Goal: Task Accomplishment & Management: Use online tool/utility

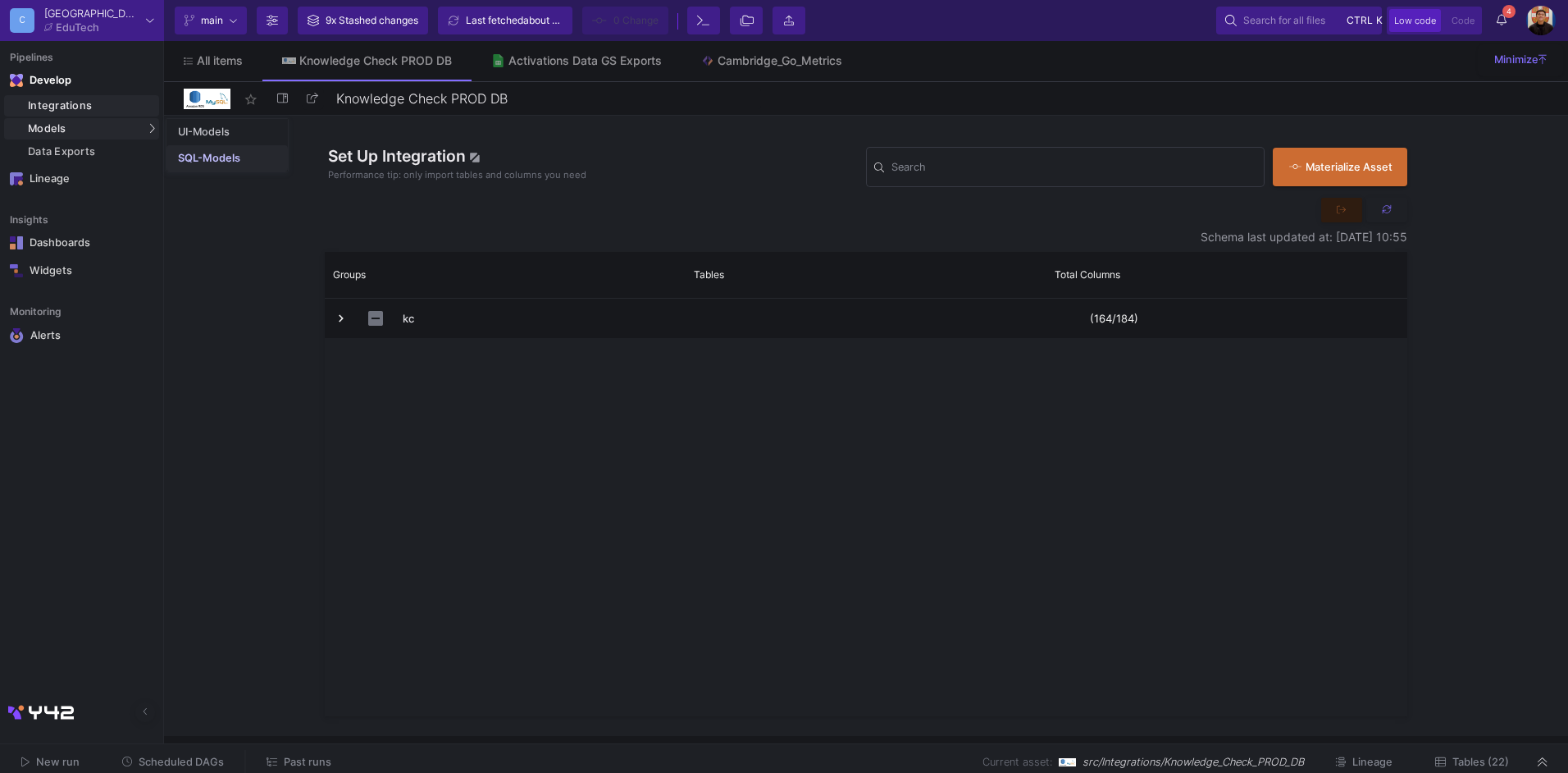
click at [206, 148] on link "SQL-Models" at bounding box center [227, 159] width 122 height 27
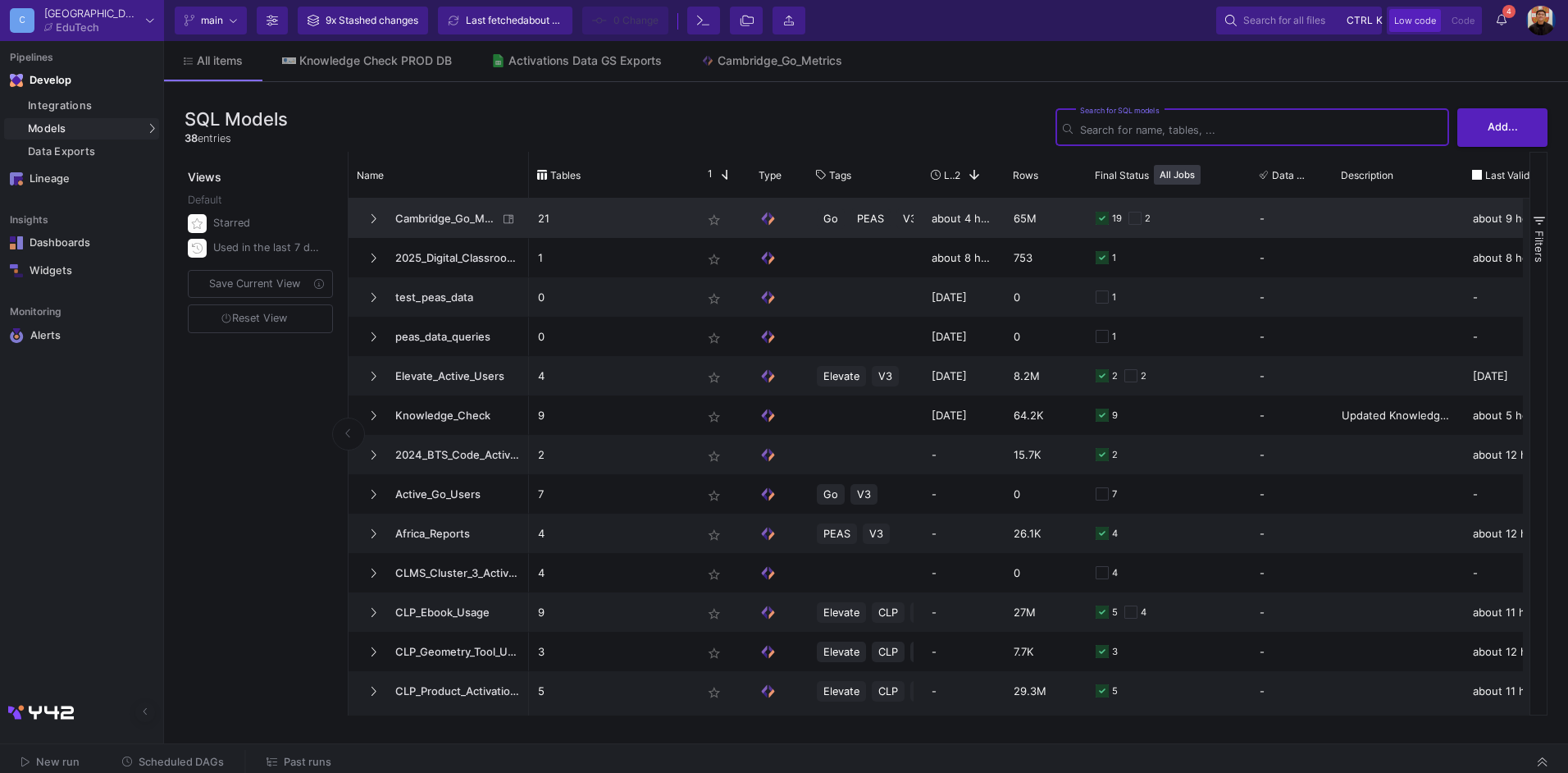
click at [432, 220] on span "Cambridge_Go_Metrics" at bounding box center [442, 219] width 112 height 39
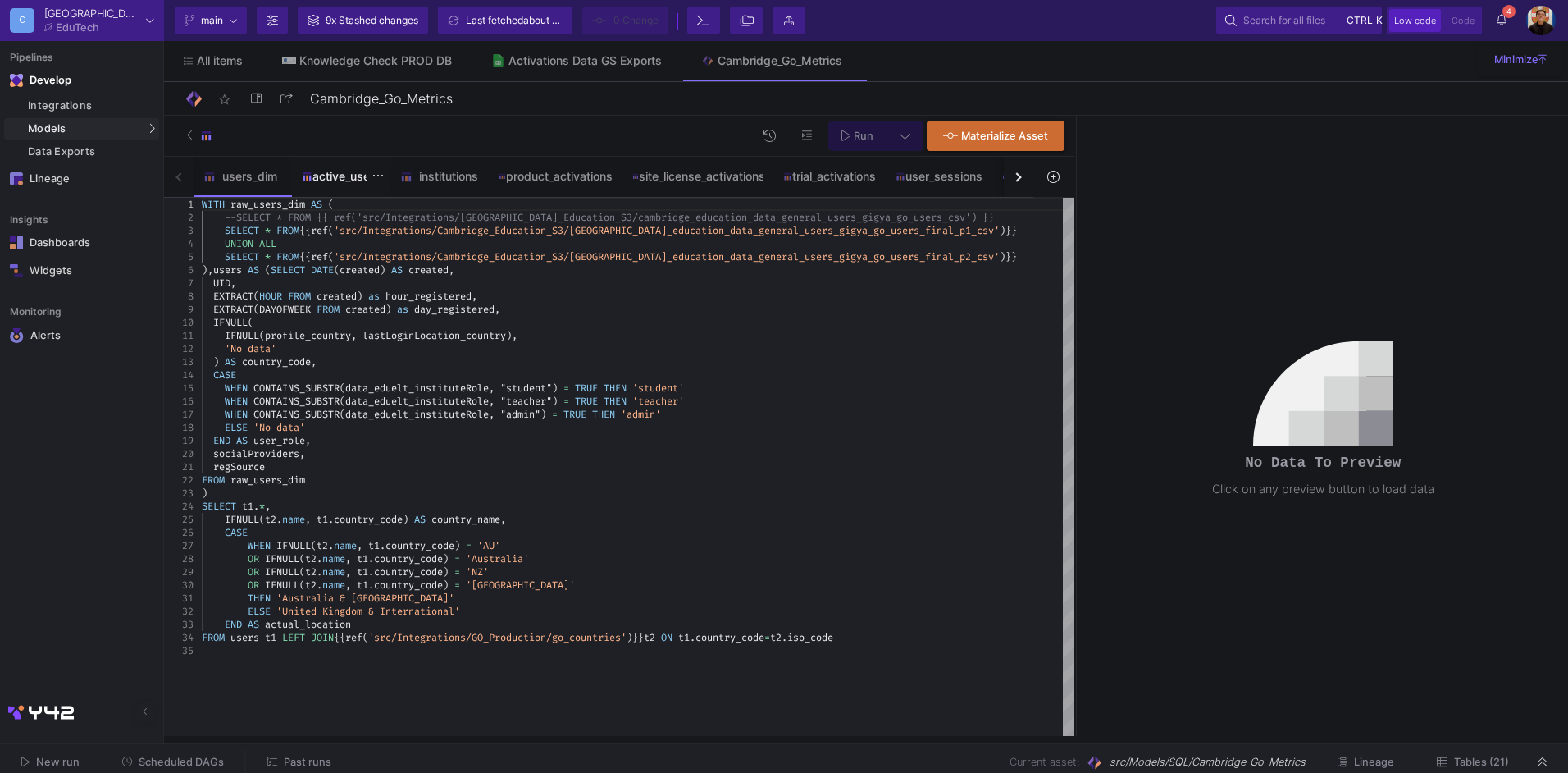
click at [345, 172] on div "active_users" at bounding box center [341, 177] width 79 height 13
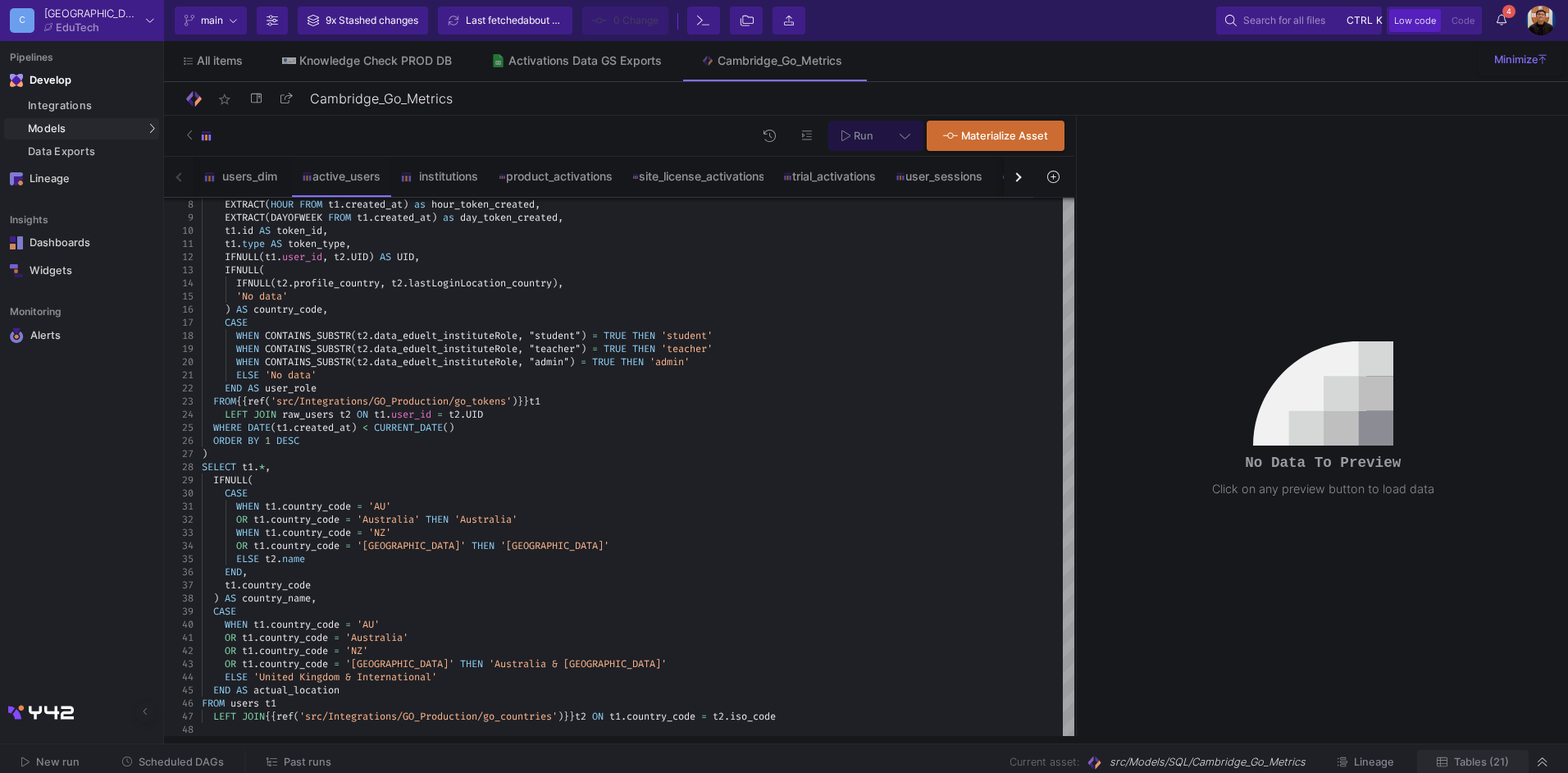
click at [1484, 766] on span "Tables (21)" at bounding box center [1482, 762] width 55 height 12
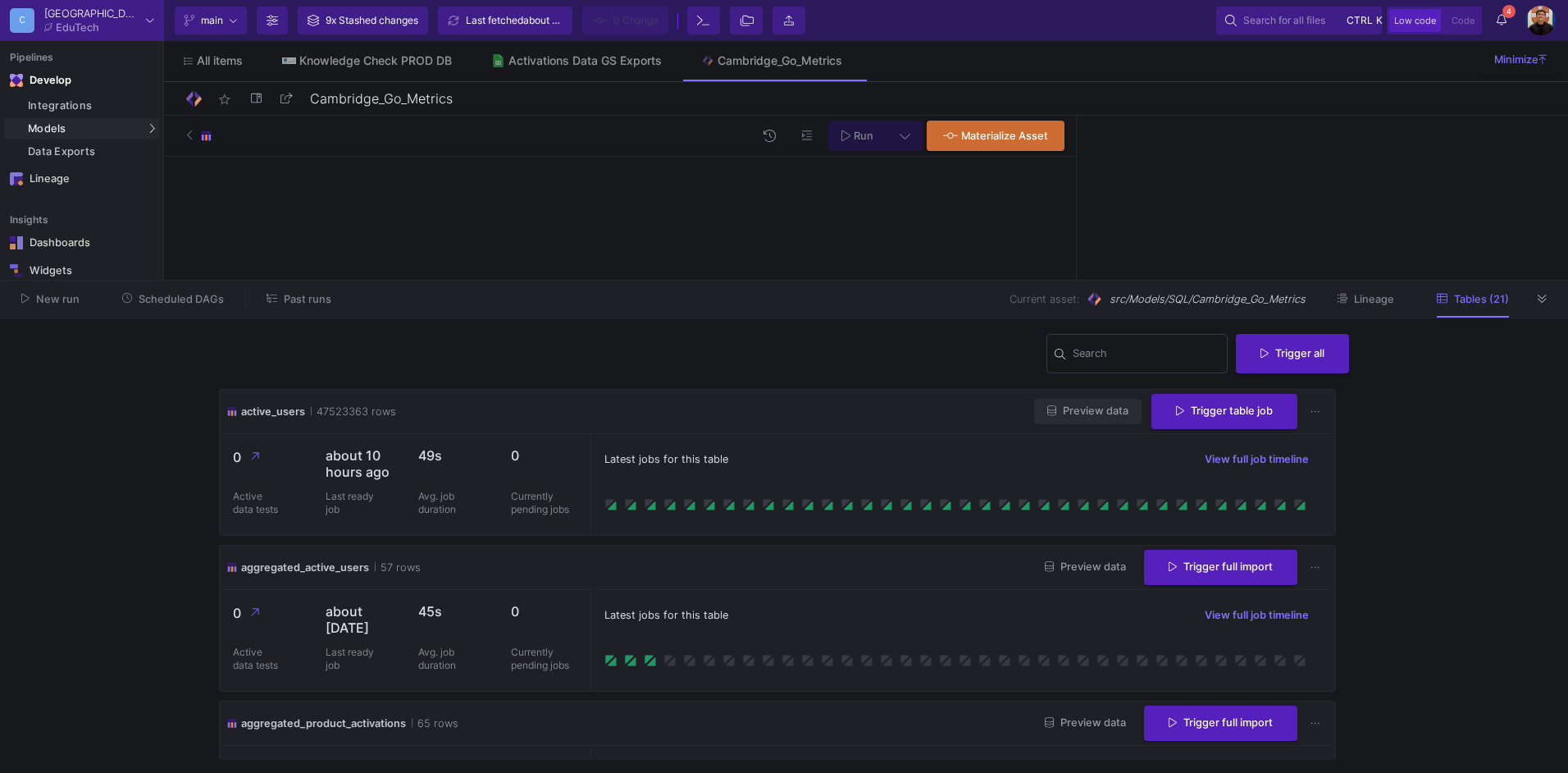
click at [1084, 422] on button "Preview data" at bounding box center [1087, 411] width 107 height 26
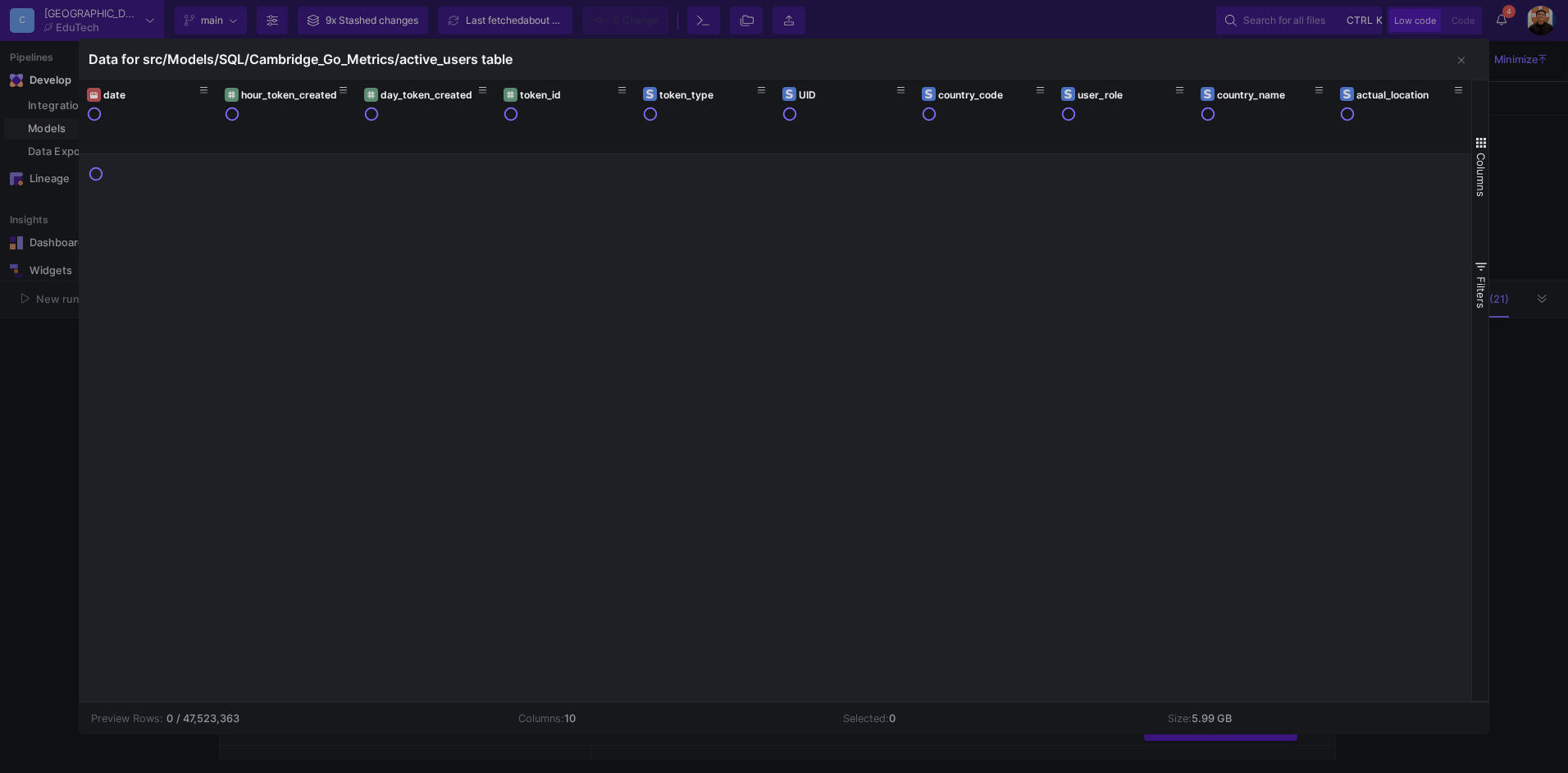
click at [61, 549] on div at bounding box center [784, 386] width 1568 height 773
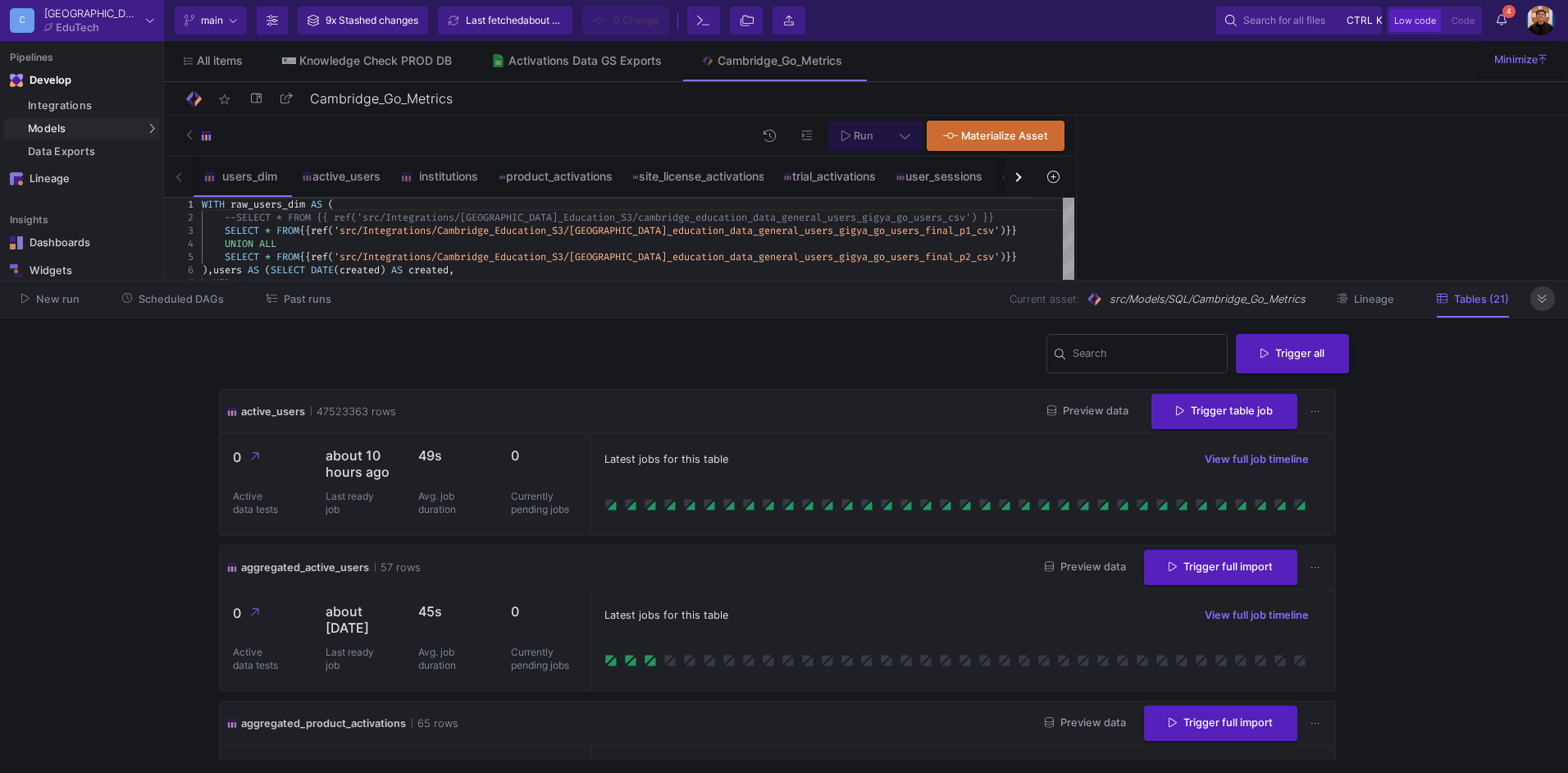
click at [1541, 303] on icon at bounding box center [1541, 299] width 9 height 10
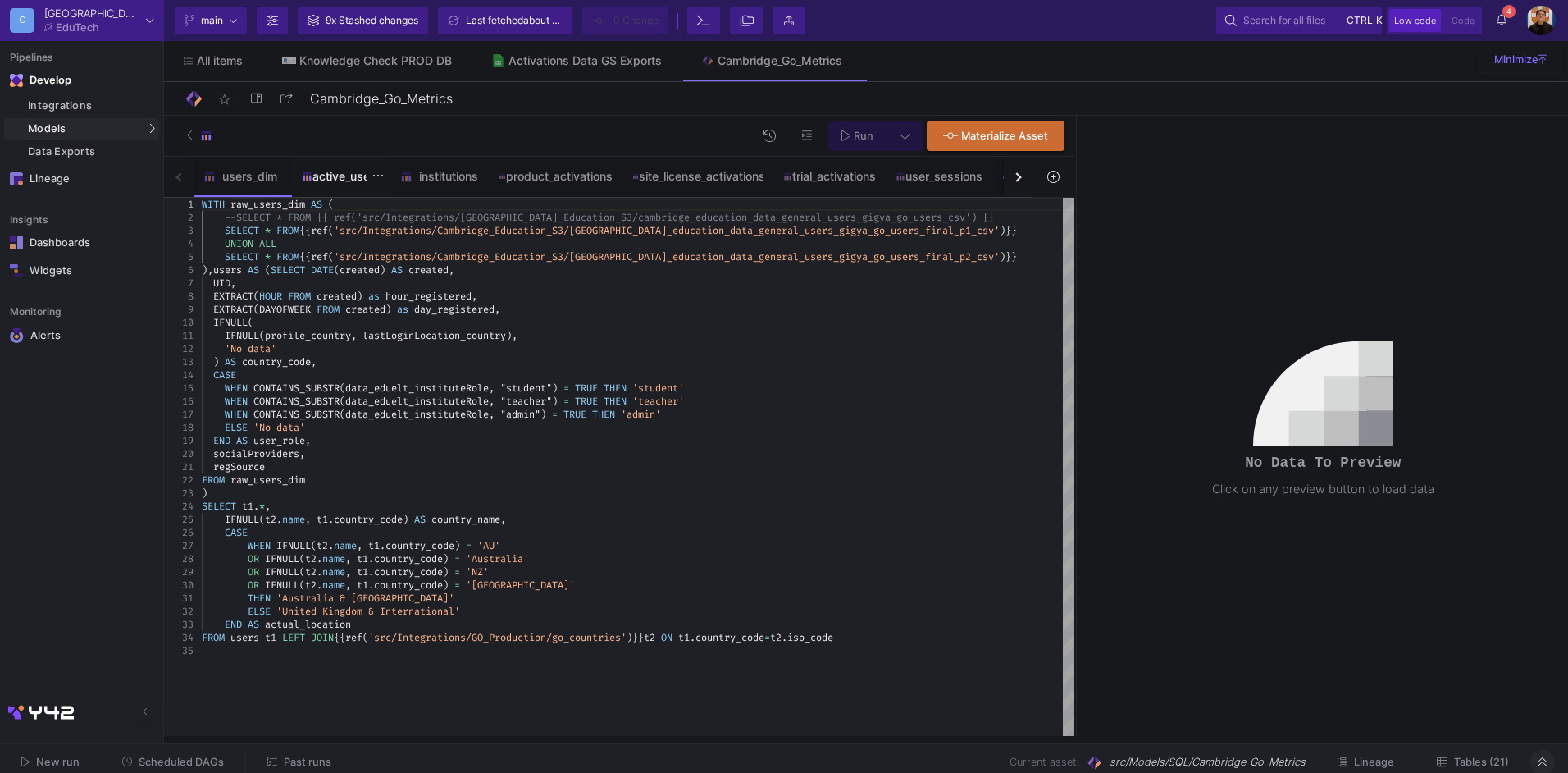
click at [358, 173] on div "active_users" at bounding box center [341, 177] width 79 height 13
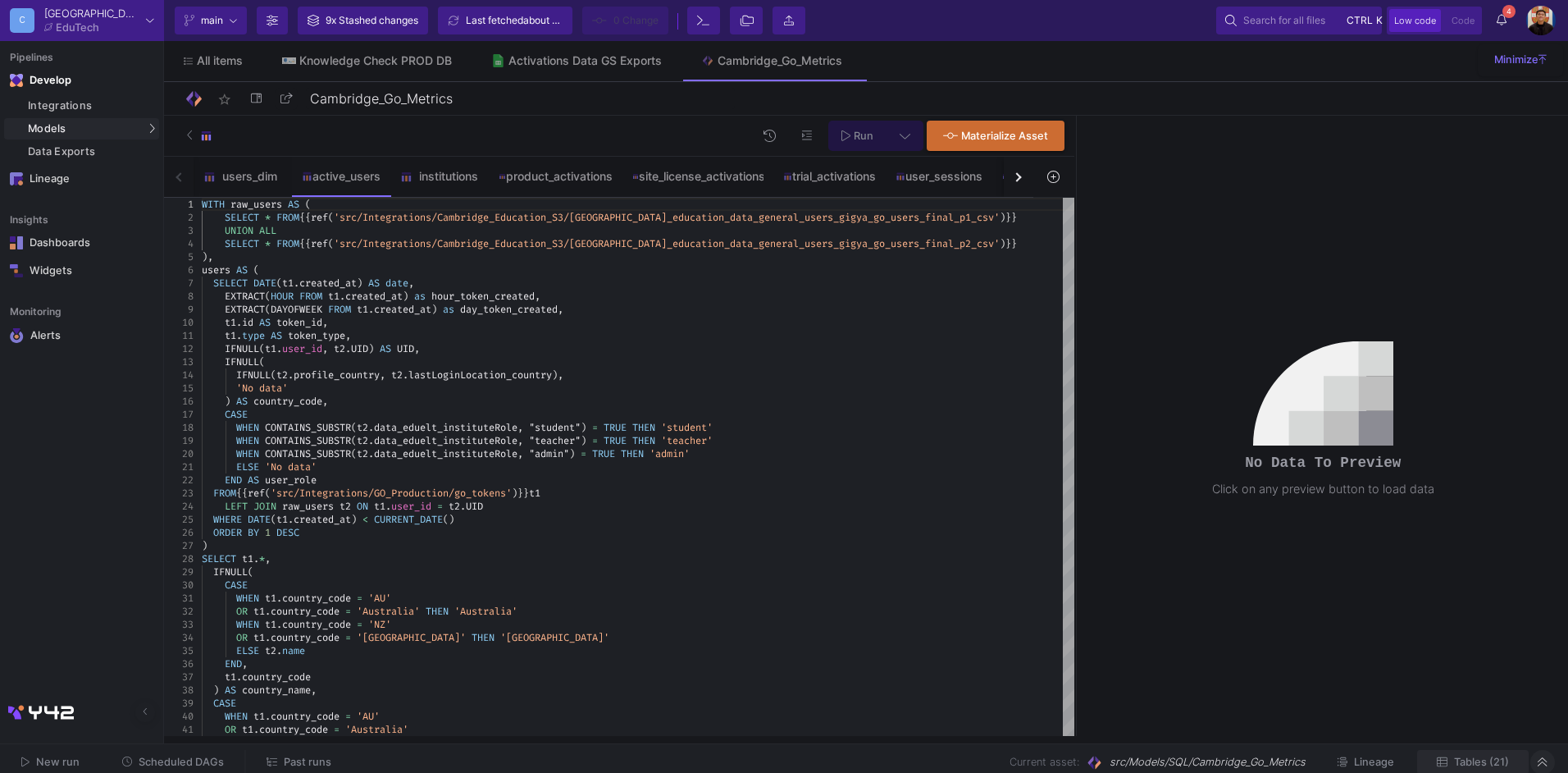
click at [1472, 759] on span "Tables (21)" at bounding box center [1482, 762] width 55 height 12
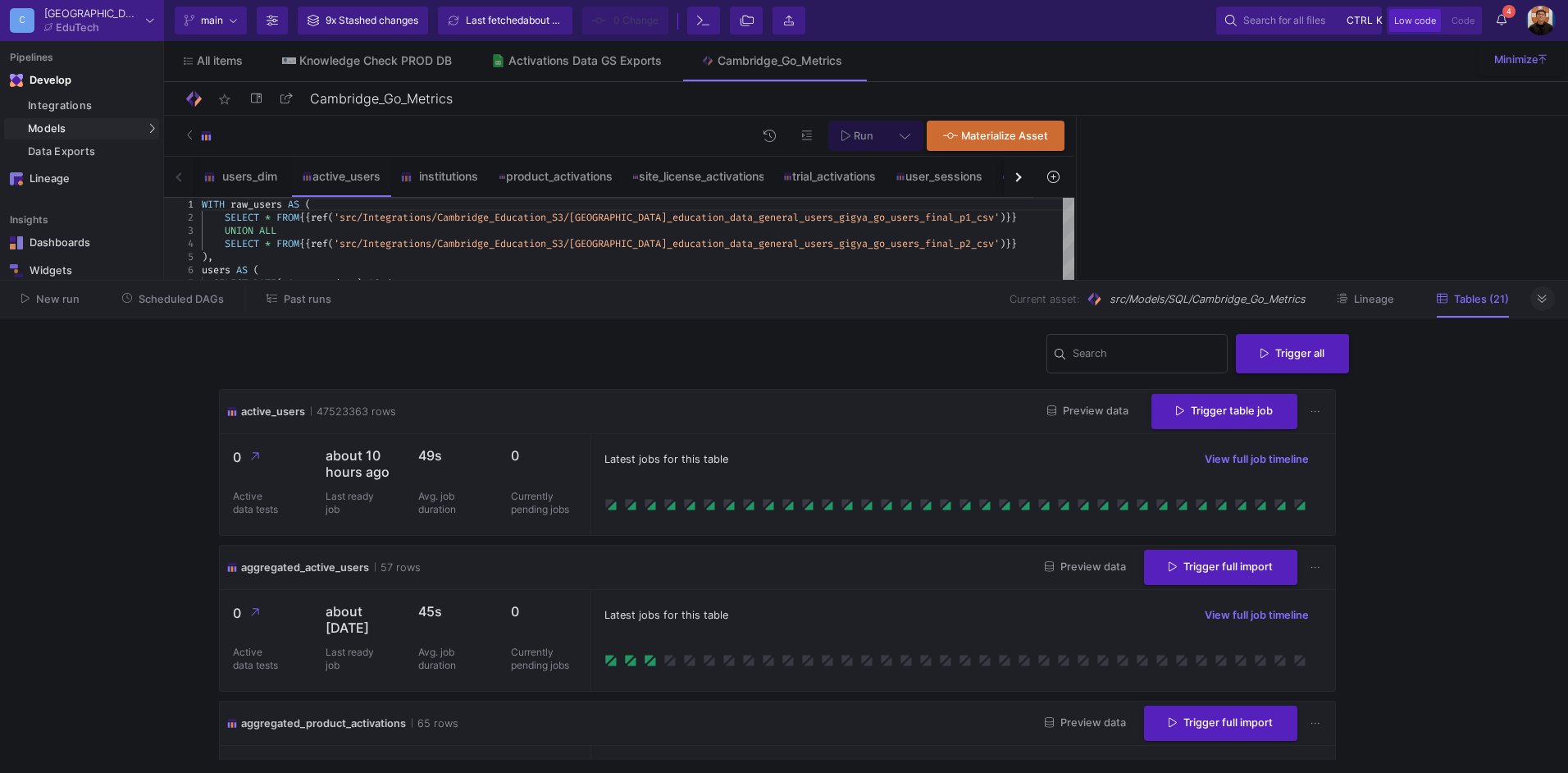
click at [1548, 303] on button at bounding box center [1542, 299] width 25 height 25
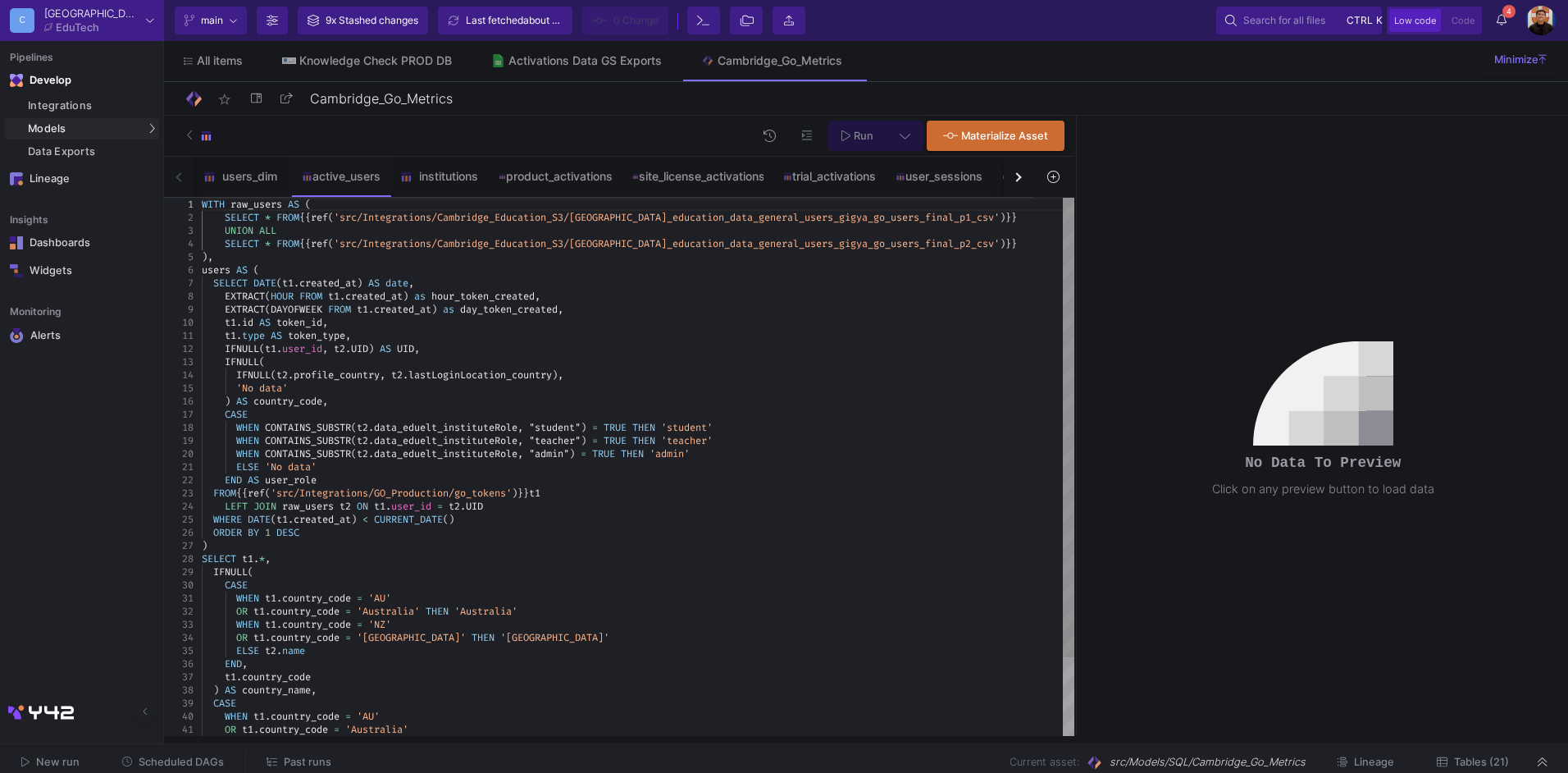
scroll to position [0, 81]
click at [268, 296] on span "(" at bounding box center [268, 297] width 6 height 13
click at [351, 310] on span "FROM" at bounding box center [339, 309] width 23 height 13
click at [253, 326] on span "id" at bounding box center [248, 322] width 11 height 13
type textarea "t1.type AS token_type, IFNULL(t1.user_id, t2.UID) AS UID, IFNULL( IFNULL(t2.pro…"
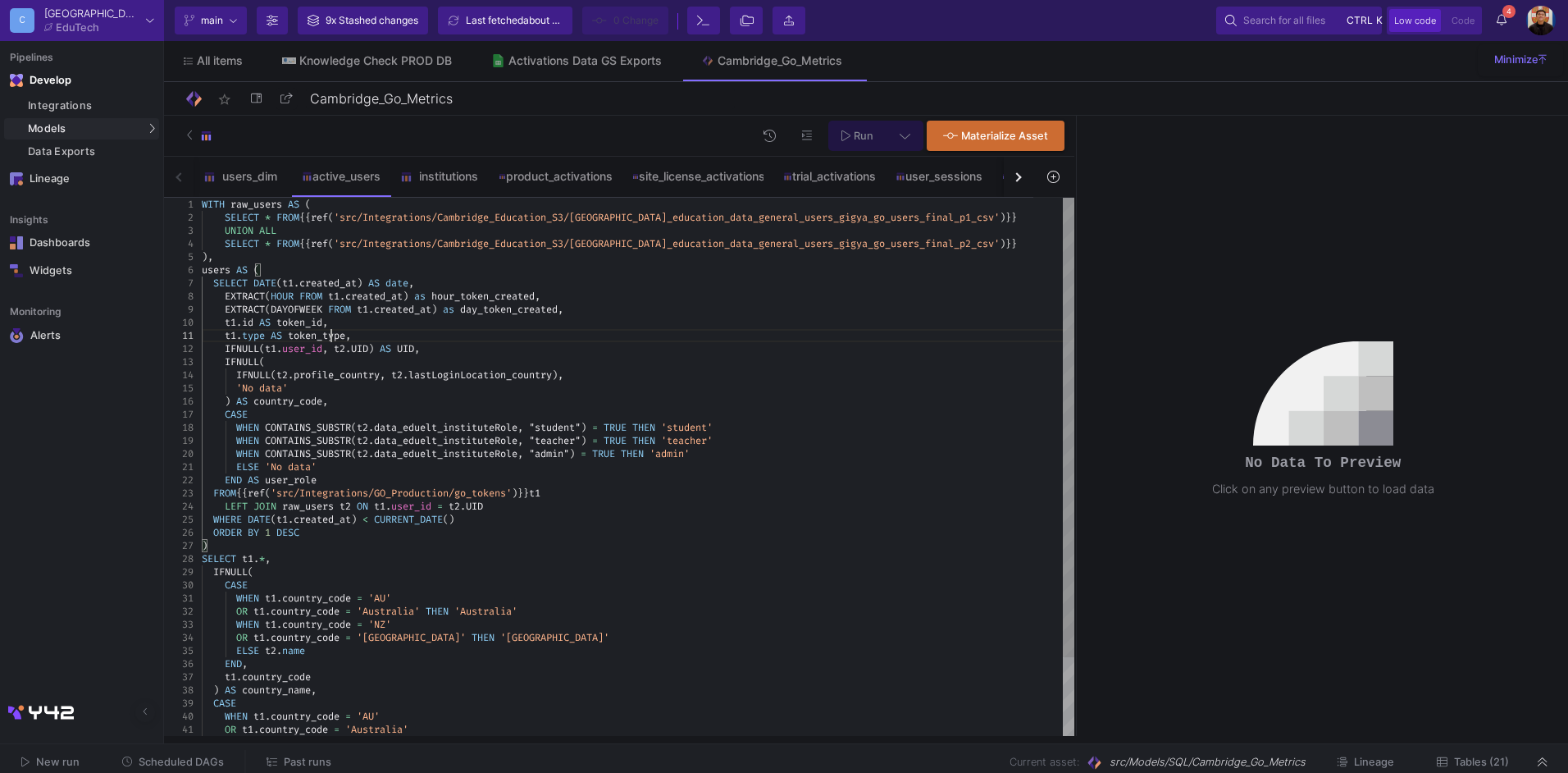
click at [330, 334] on span "token_type" at bounding box center [316, 336] width 57 height 13
click at [420, 347] on span "," at bounding box center [417, 349] width 6 height 13
click at [902, 129] on icon at bounding box center [905, 135] width 10 height 11
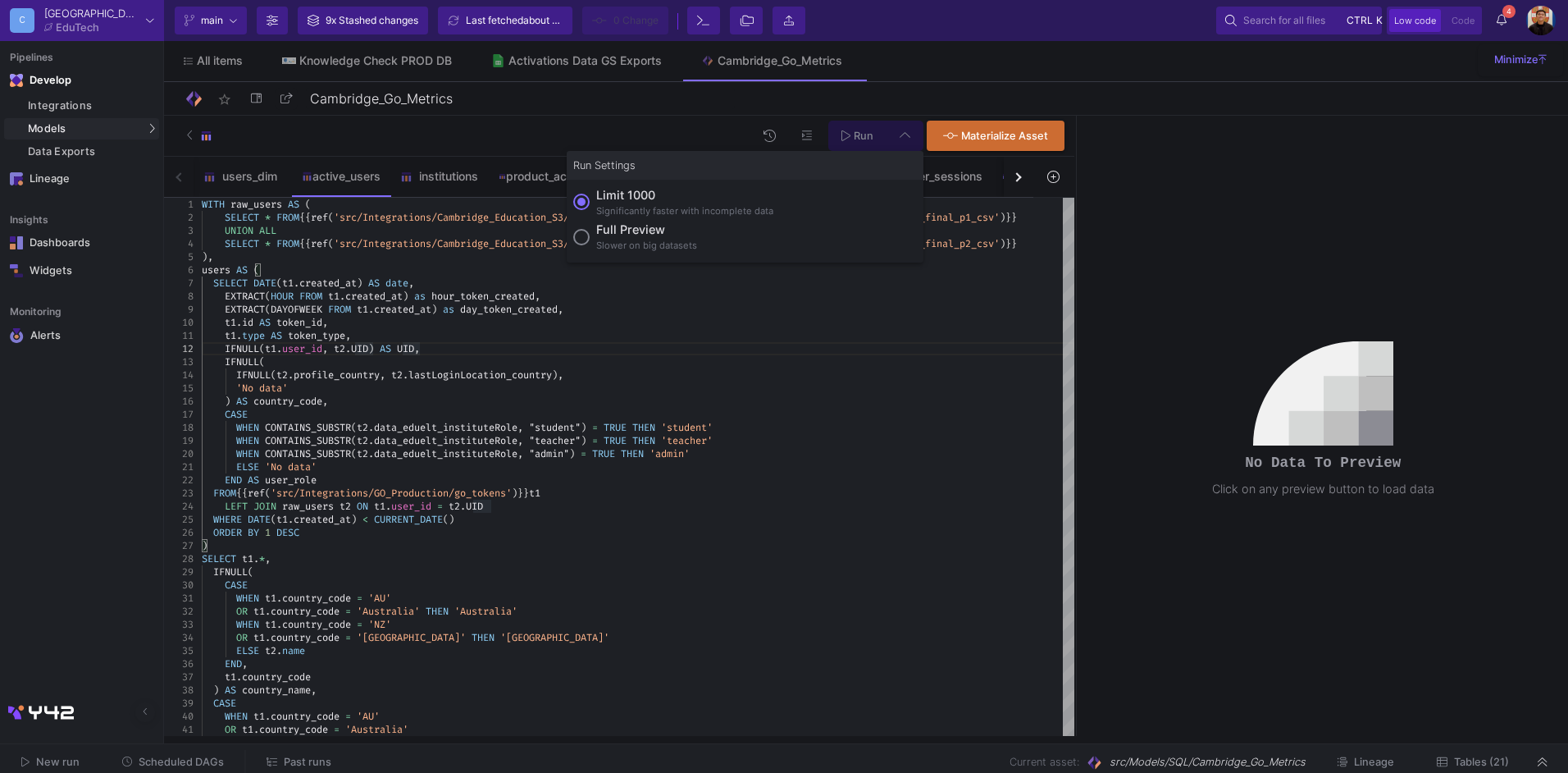
click at [627, 240] on div "Slower on big datasets" at bounding box center [646, 245] width 101 height 14
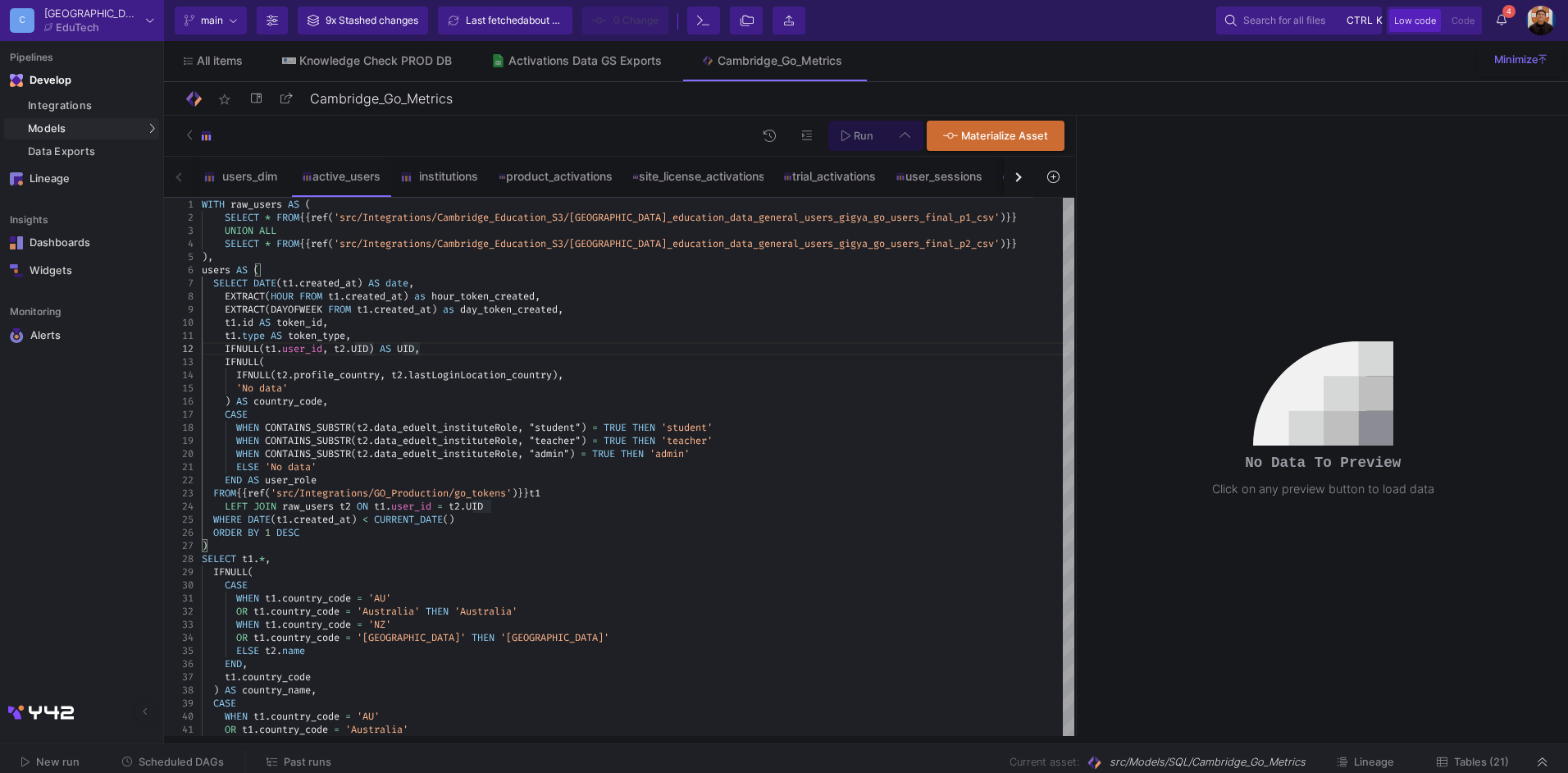
click at [590, 240] on input "Full preview Slower on big datasets" at bounding box center [581, 237] width 16 height 16
radio input "true"
click at [551, 522] on div "WHERE DATE ( t1 . created_at ) < CURRENT_DATE ()" at bounding box center [638, 519] width 872 height 13
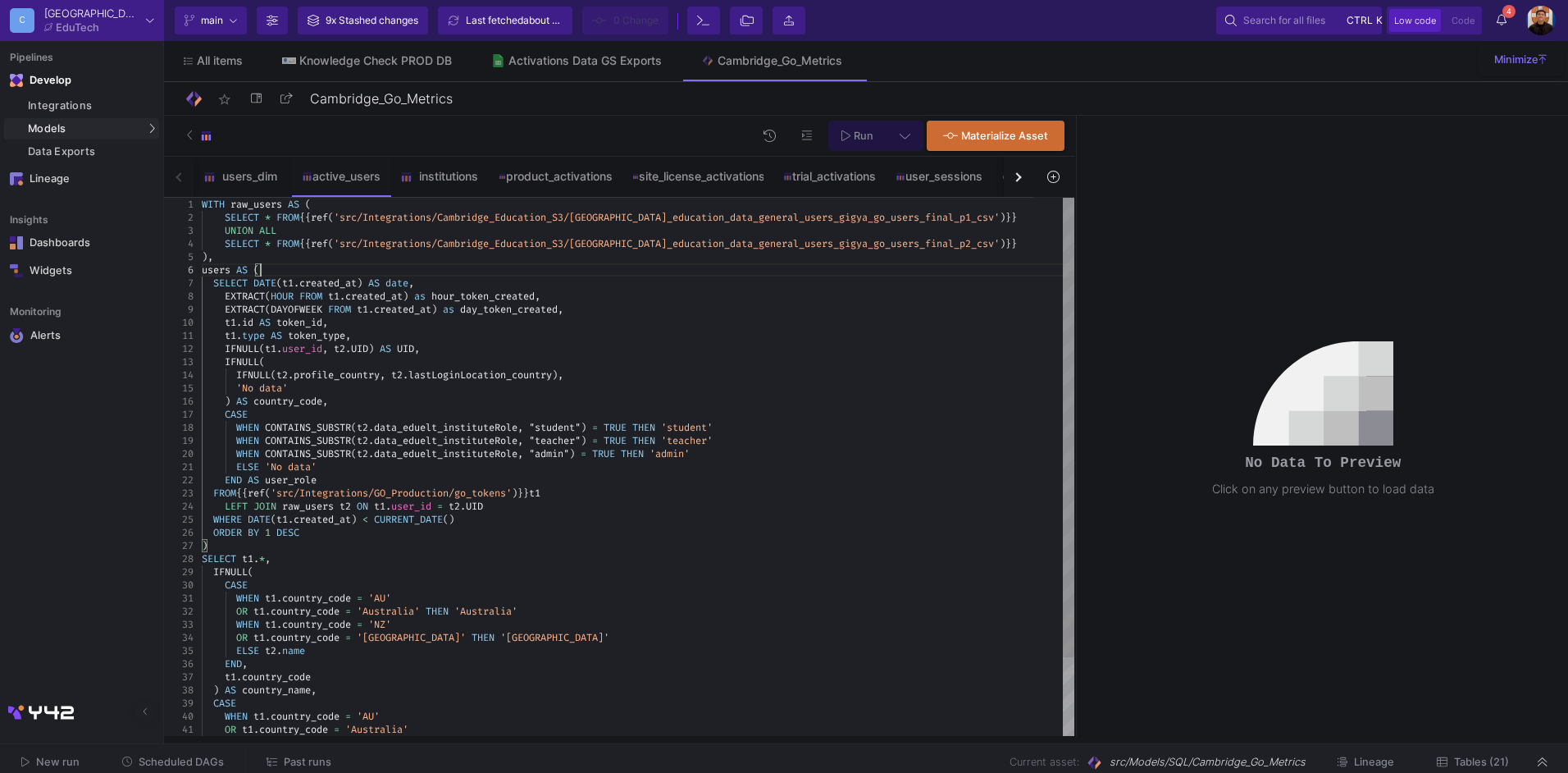
click at [429, 276] on div "users AS (" at bounding box center [638, 270] width 872 height 13
click at [265, 309] on span "EXTRACT" at bounding box center [244, 309] width 40 height 13
click at [267, 558] on span "," at bounding box center [268, 559] width 6 height 13
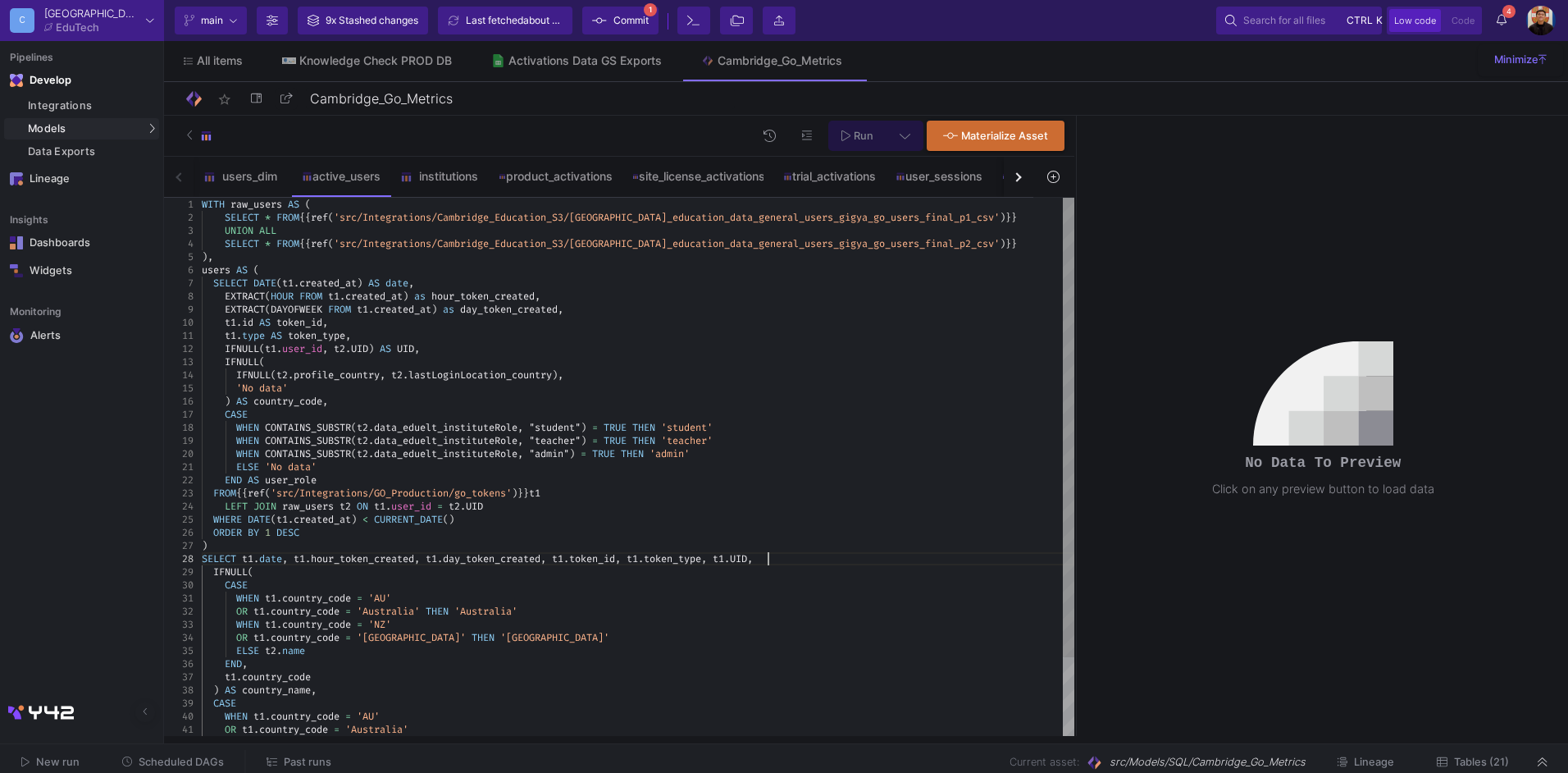
scroll to position [105, 525]
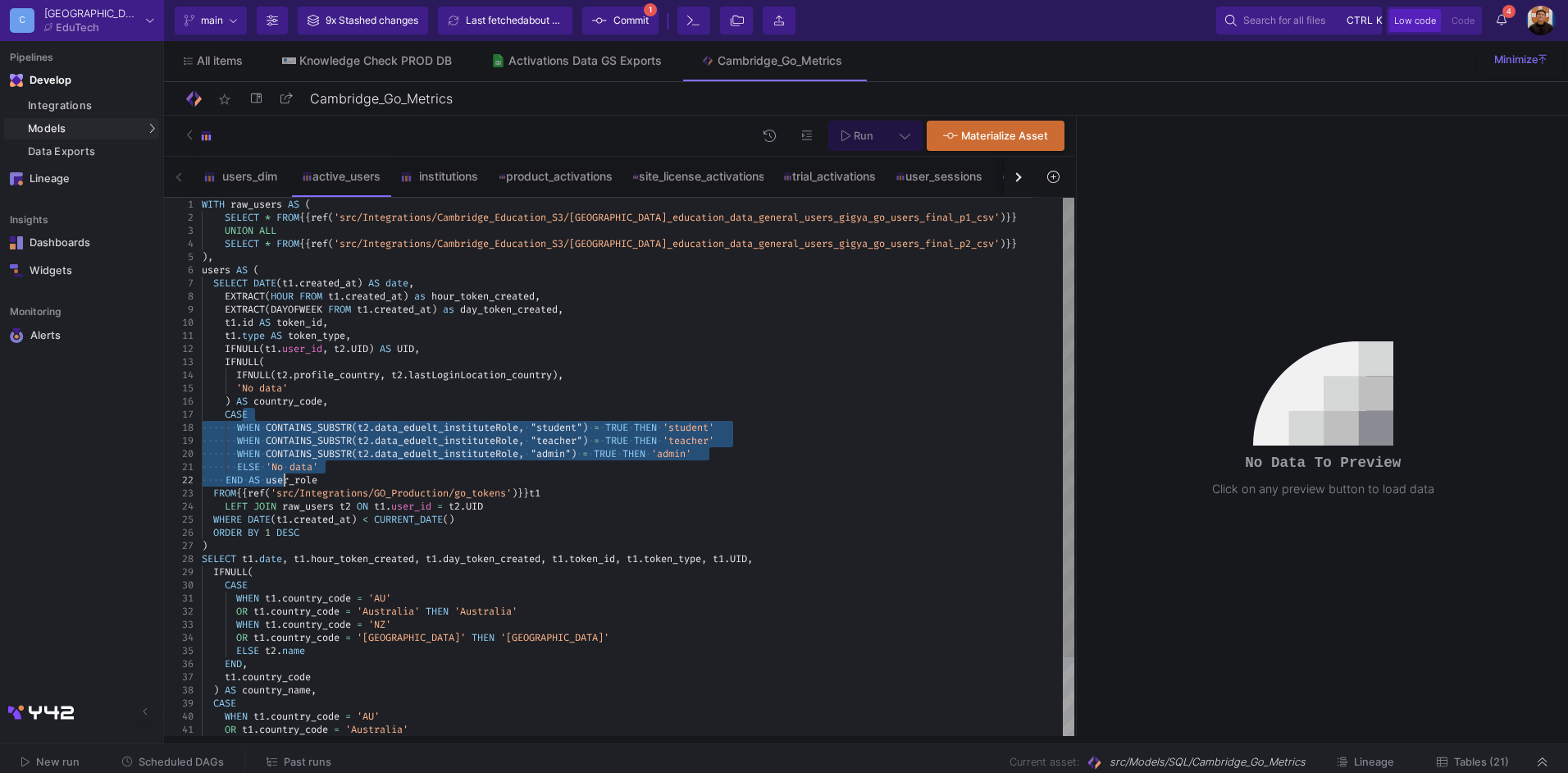
drag, startPoint x: 243, startPoint y: 414, endPoint x: 302, endPoint y: 489, distance: 95.4
click at [787, 561] on div "SELECT t1 . date , t1 . hour_token_created , t1 . day_token_created , t1 . toke…" at bounding box center [638, 559] width 872 height 13
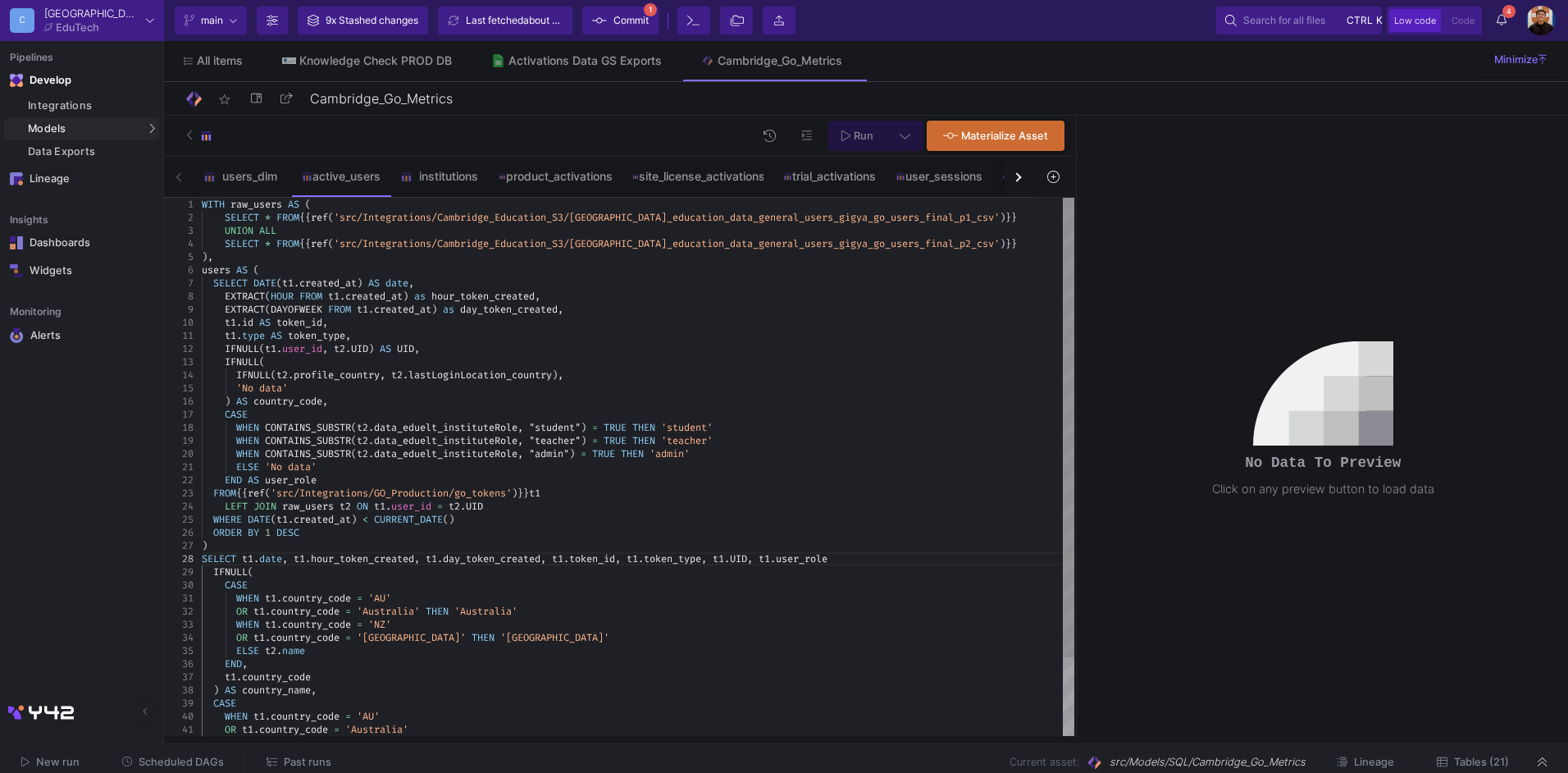
scroll to position [105, 649]
type textarea "ELSE 'No data' END AS user_role FROM {{ ref('src/Integrations/GO_Production/go_…"
click at [919, 128] on button at bounding box center [905, 136] width 37 height 30
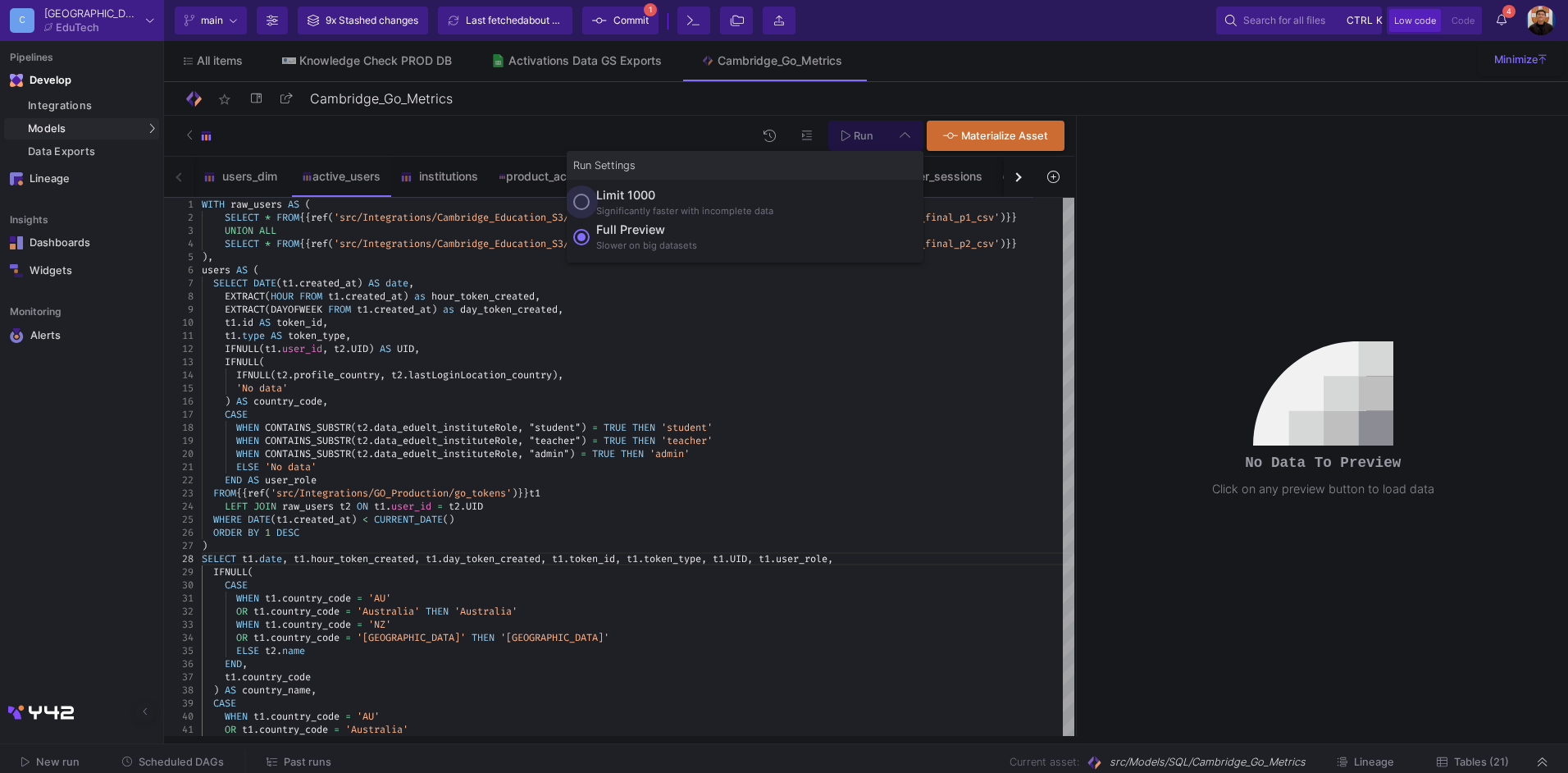
click at [639, 197] on div "Limit 1000" at bounding box center [684, 195] width 177 height 18
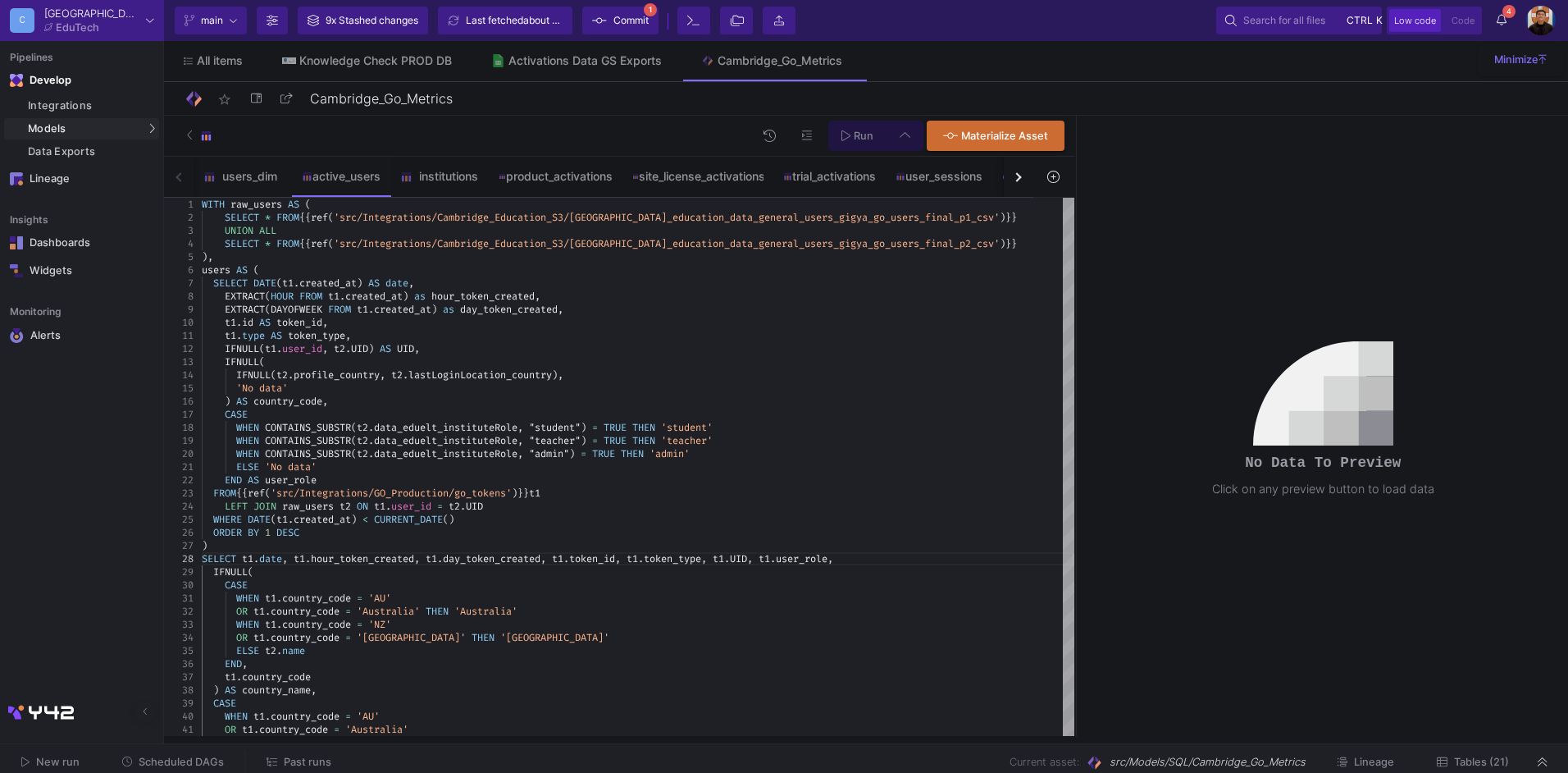
click at [590, 197] on input "Limit 1000 Significantly faster with incomplete data" at bounding box center [581, 202] width 16 height 16
radio input "true"
click at [884, 135] on button "Run" at bounding box center [857, 136] width 58 height 30
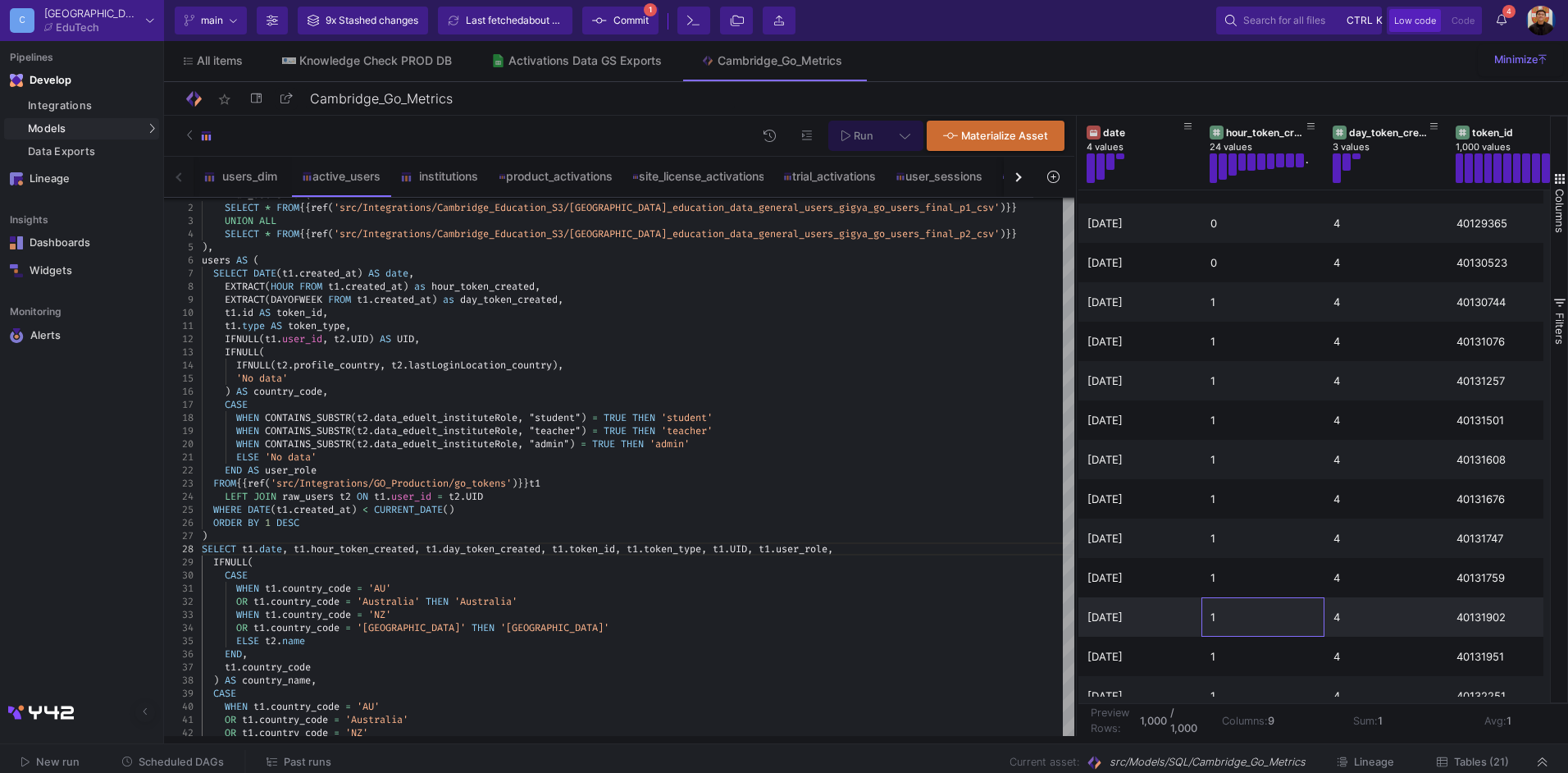
scroll to position [66, 0]
drag, startPoint x: 1210, startPoint y: 695, endPoint x: 1322, endPoint y: 698, distance: 112.0
click at [1322, 698] on div "date 4 values hour_token_created 24 values . day_token_created 3 values token_i…" at bounding box center [1314, 410] width 471 height 588
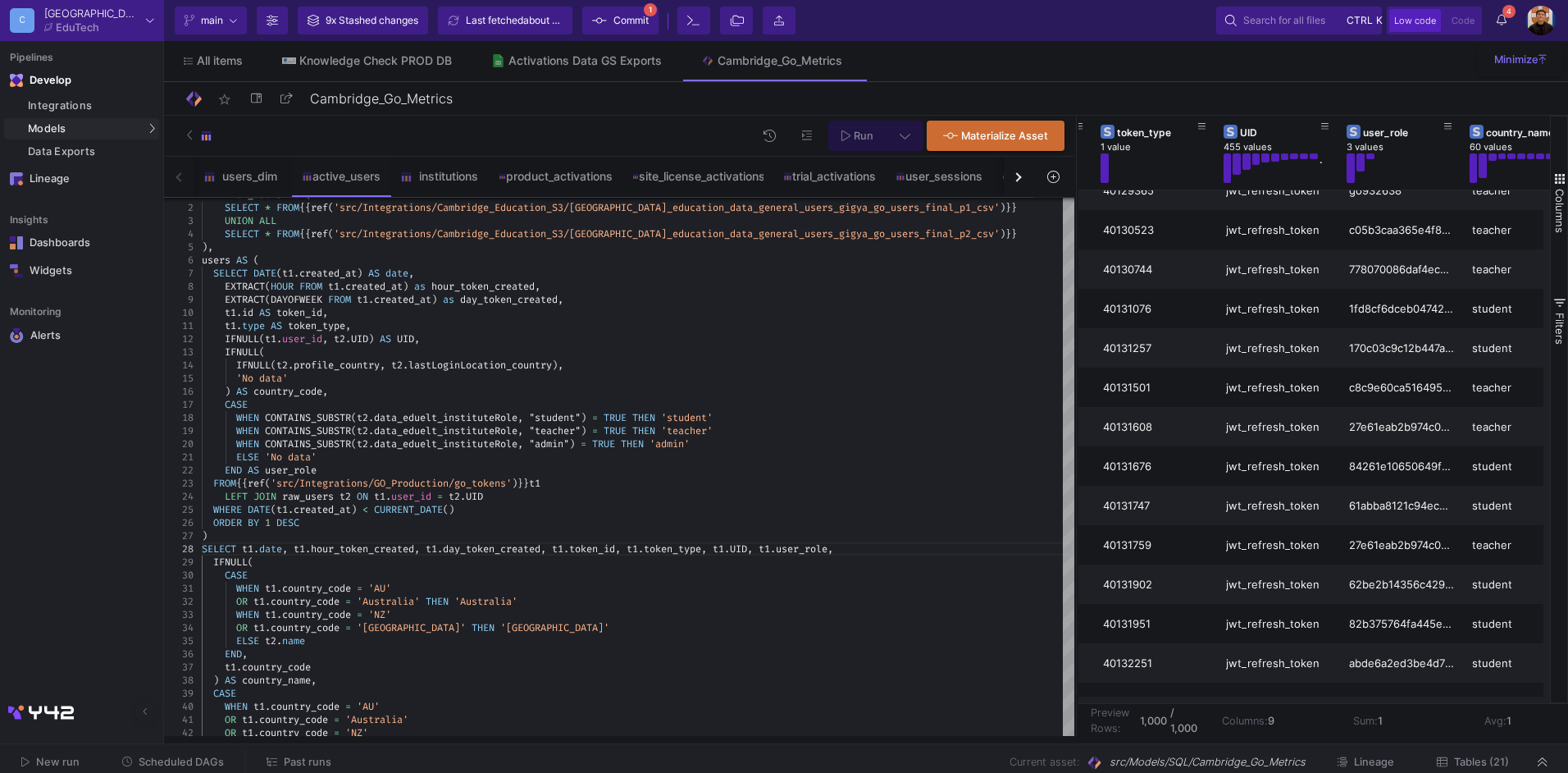
scroll to position [0, 642]
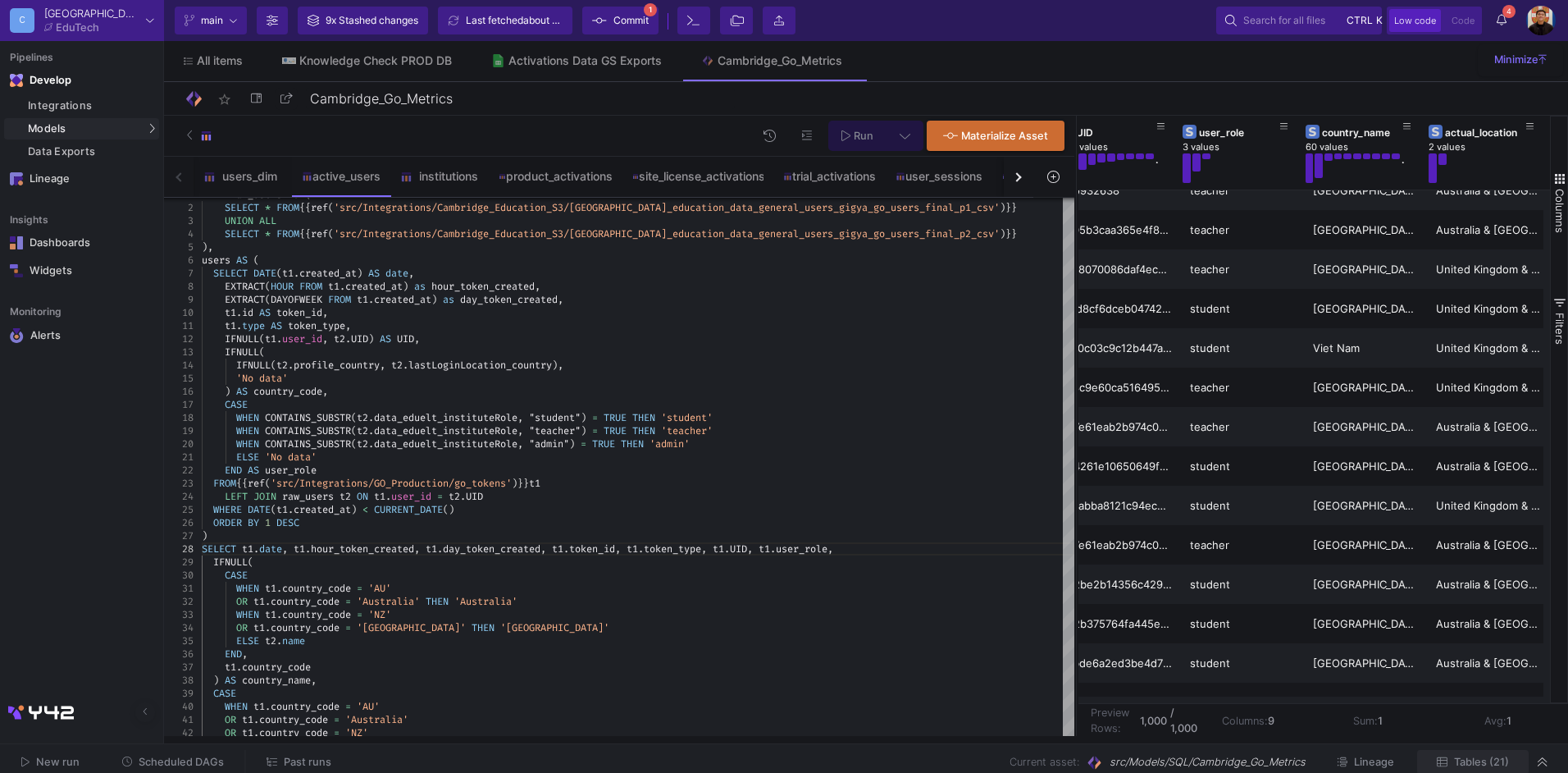
click at [1499, 768] on button "Tables (21)" at bounding box center [1472, 763] width 111 height 26
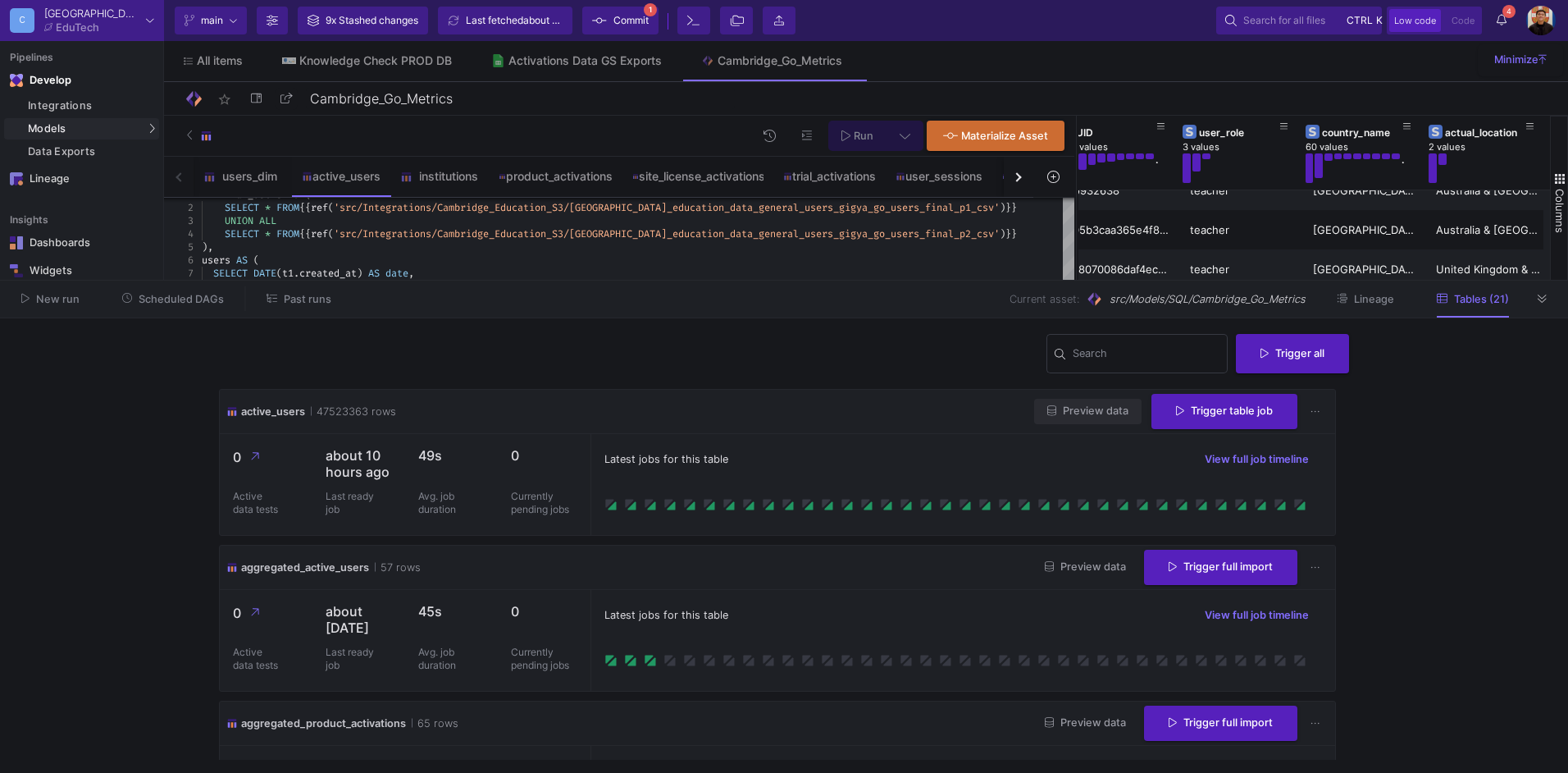
click at [1080, 411] on span "Preview data" at bounding box center [1087, 410] width 81 height 12
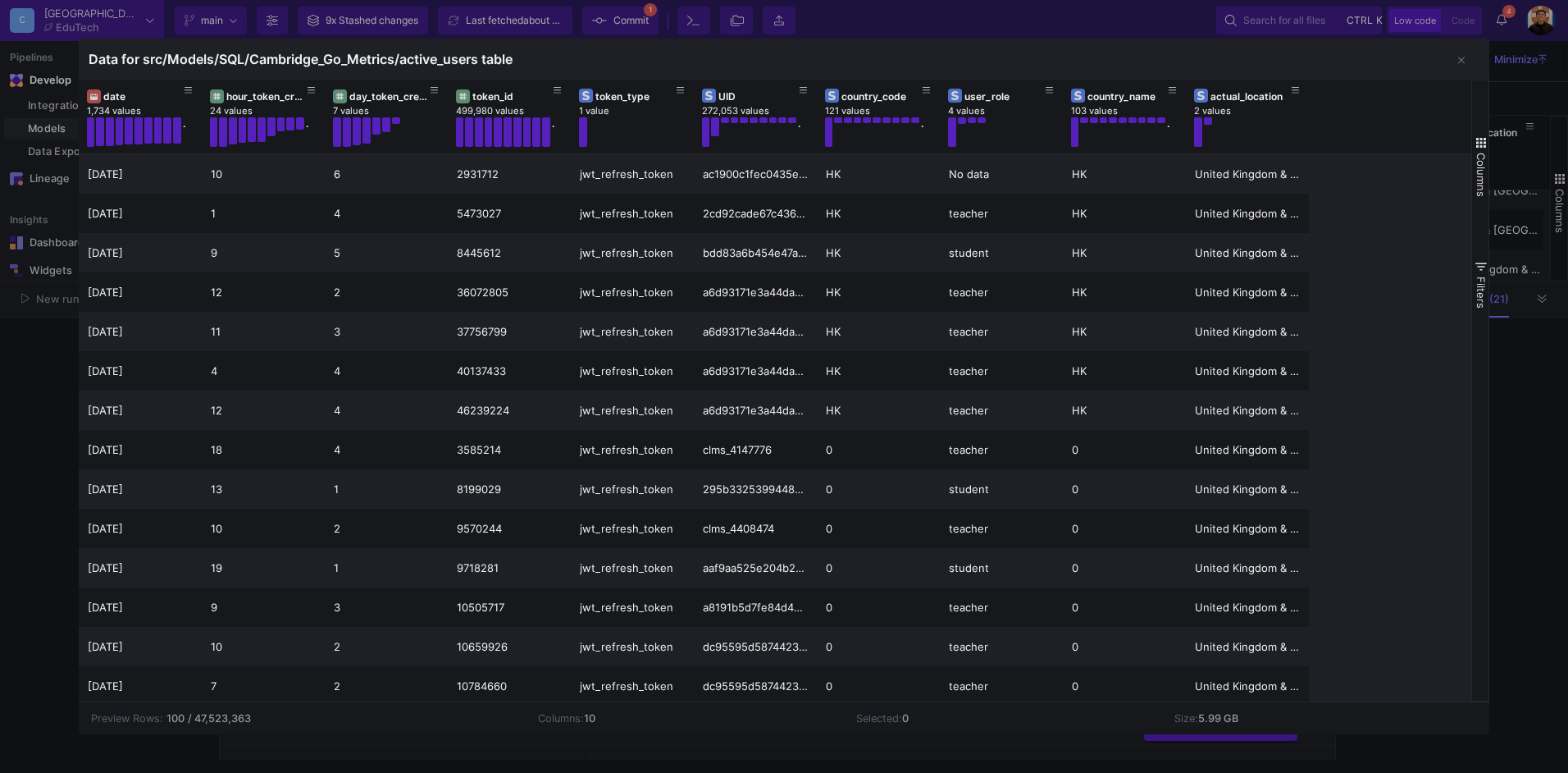
click at [1534, 340] on div at bounding box center [784, 386] width 1568 height 773
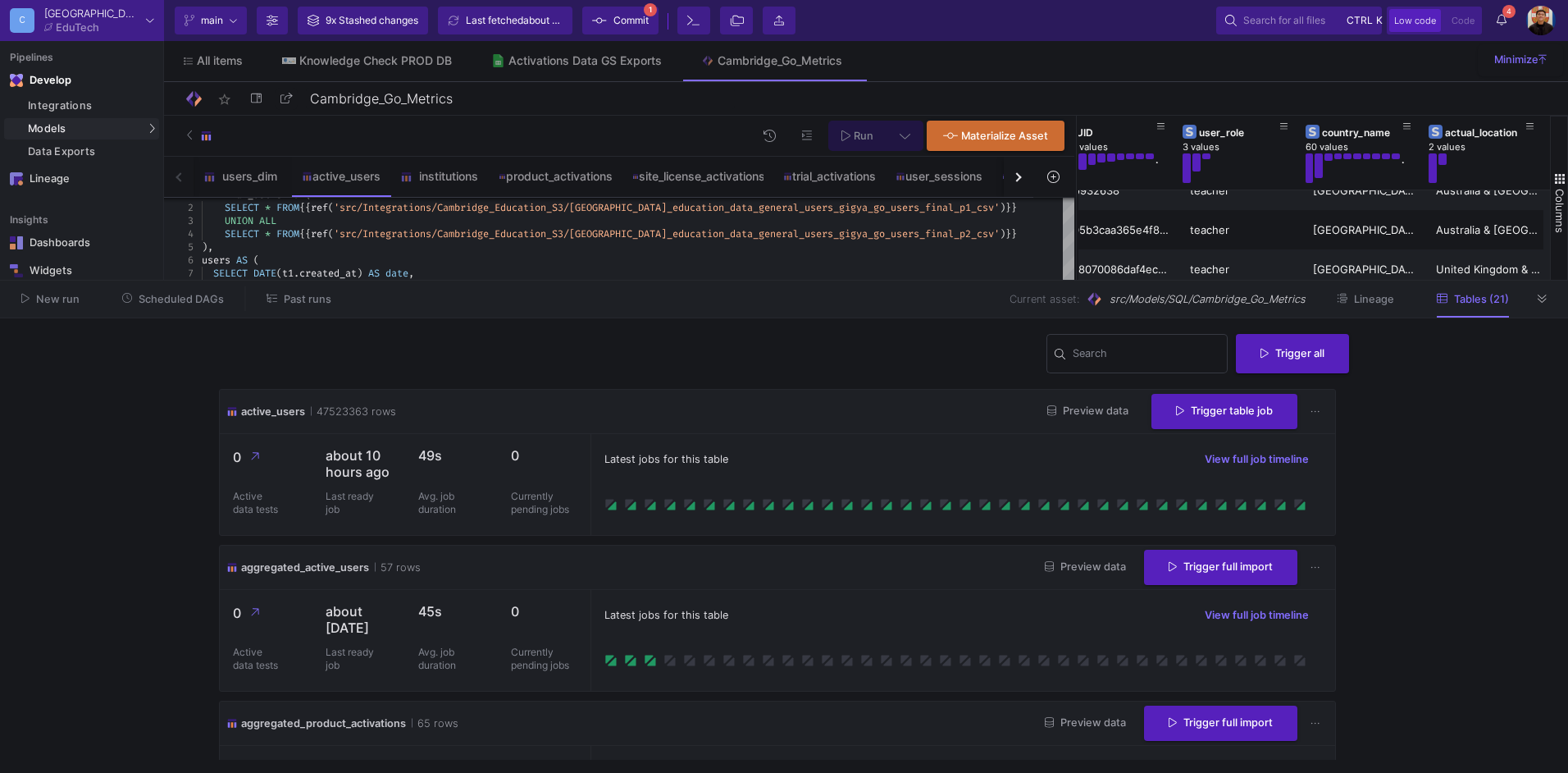
click at [622, 18] on span "Commit" at bounding box center [631, 21] width 35 height 25
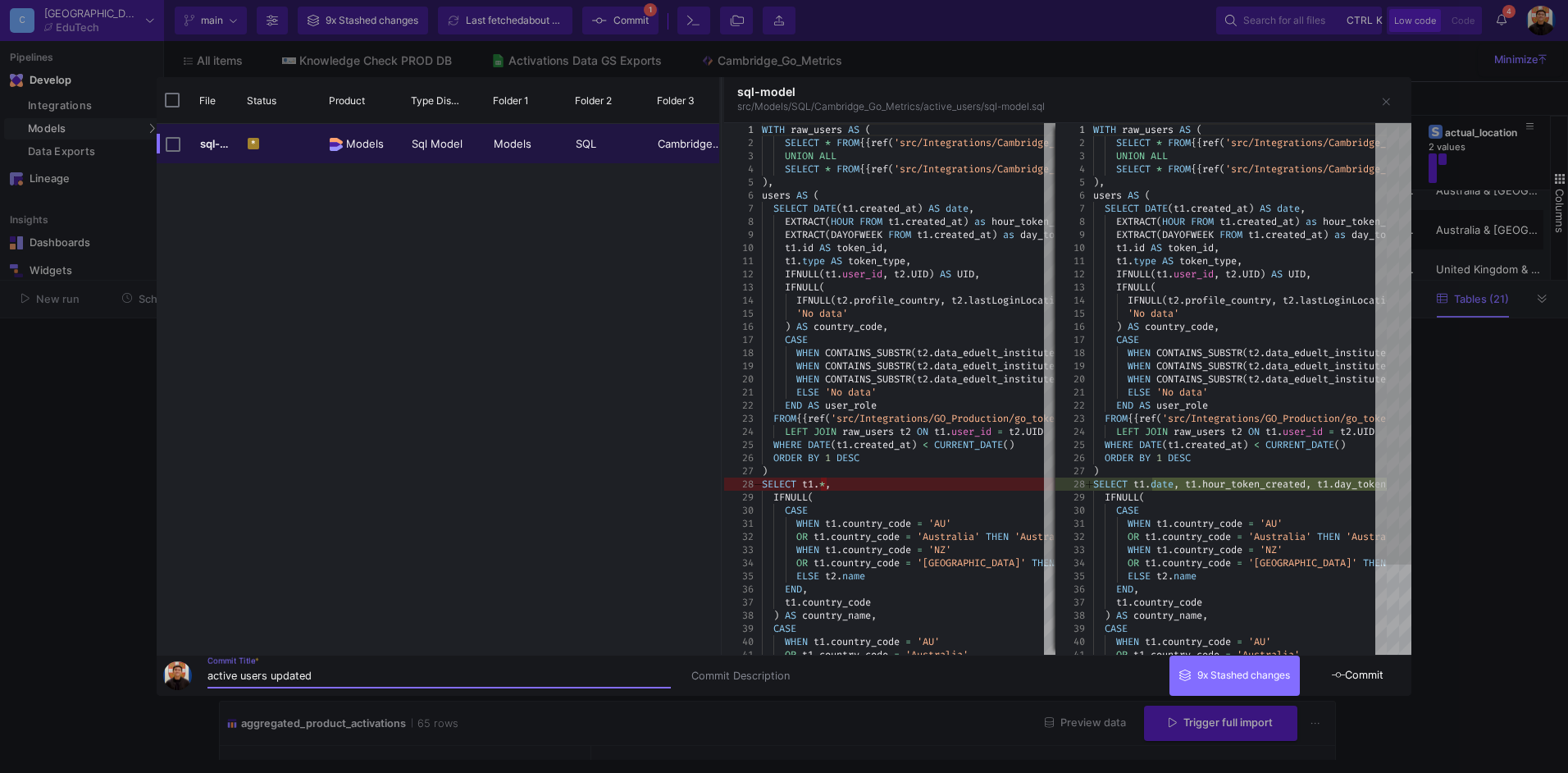
type input "active users updated"
click at [1347, 666] on button "Commit" at bounding box center [1358, 676] width 106 height 40
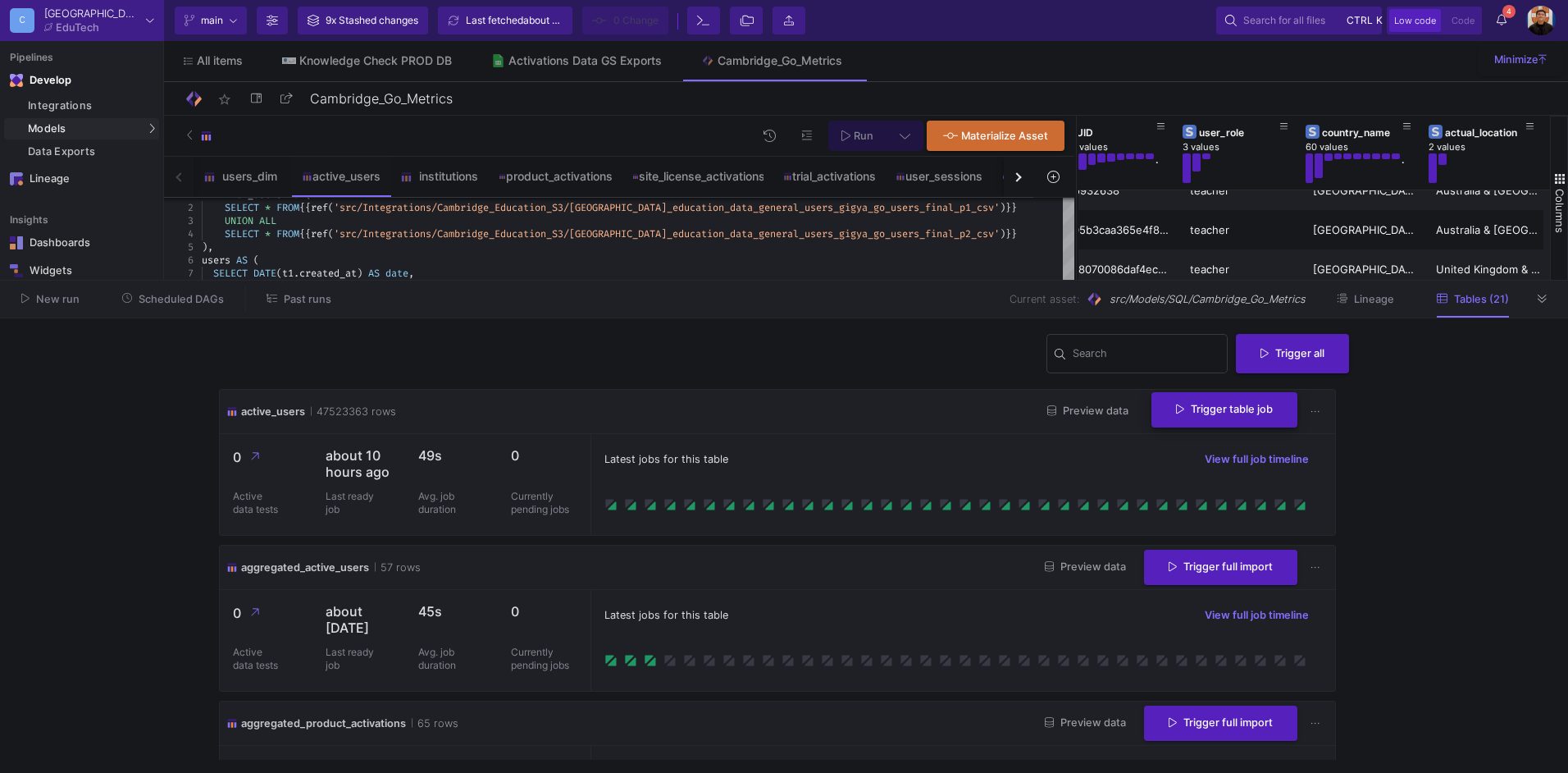
click at [1195, 419] on button "Trigger table job" at bounding box center [1225, 410] width 146 height 35
click at [1177, 491] on button "Incremental import" at bounding box center [1212, 491] width 137 height 39
click at [924, 430] on div "active_users 47523363 rows Preview data Trigger table job" at bounding box center [777, 412] width 1116 height 45
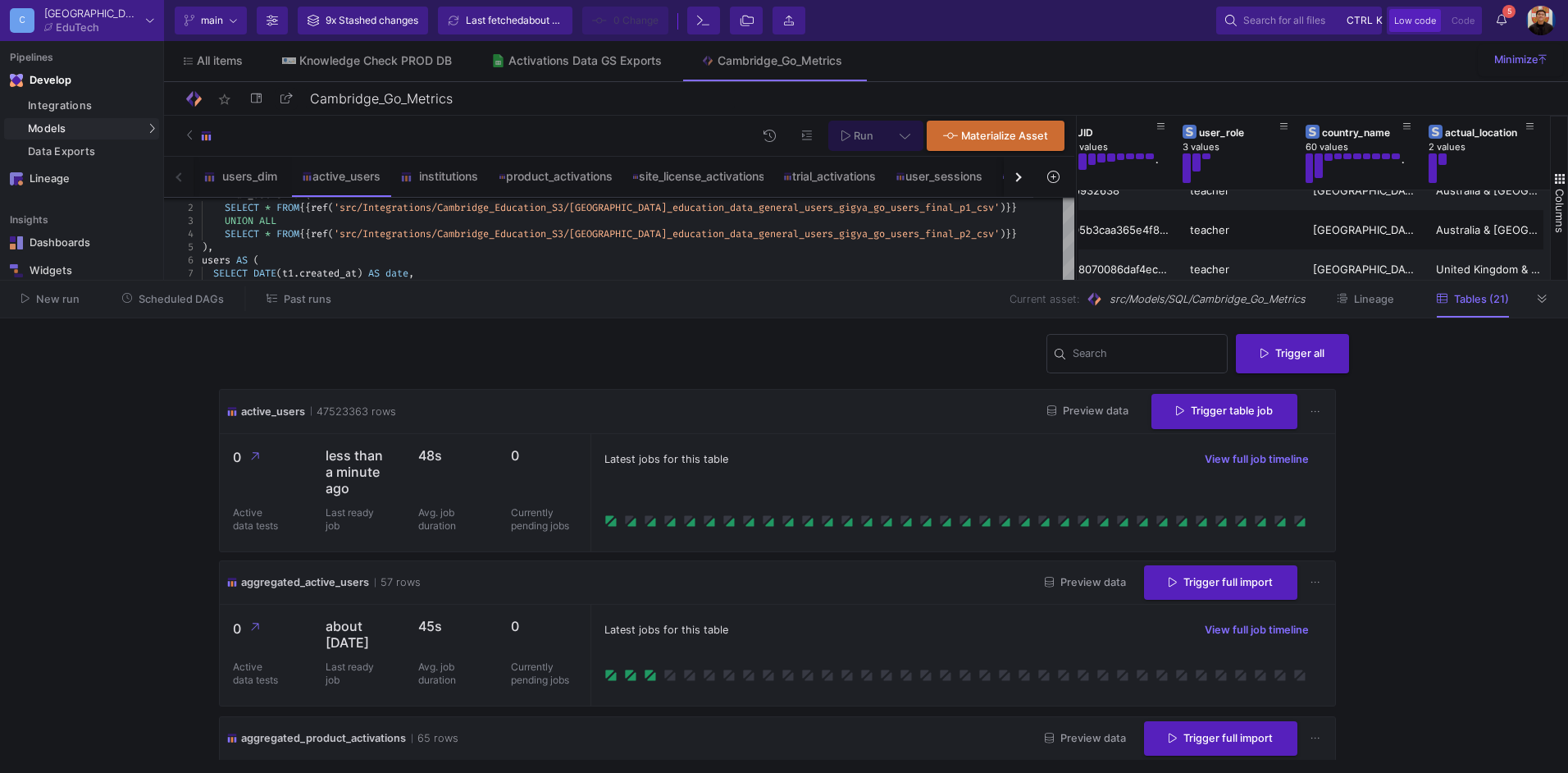
click at [1009, 403] on div "active_users 47523363 rows Preview data Trigger table job" at bounding box center [777, 412] width 1116 height 45
click at [1099, 393] on div "active_users 47523363 rows Preview data Trigger table job" at bounding box center [777, 412] width 1116 height 45
click at [1100, 396] on div "active_users 47523363 rows Preview data Trigger table job" at bounding box center [777, 412] width 1116 height 45
click at [1101, 397] on div "Preview data Trigger table job" at bounding box center [1181, 411] width 295 height 35
click at [1106, 411] on span "Preview data" at bounding box center [1087, 410] width 81 height 12
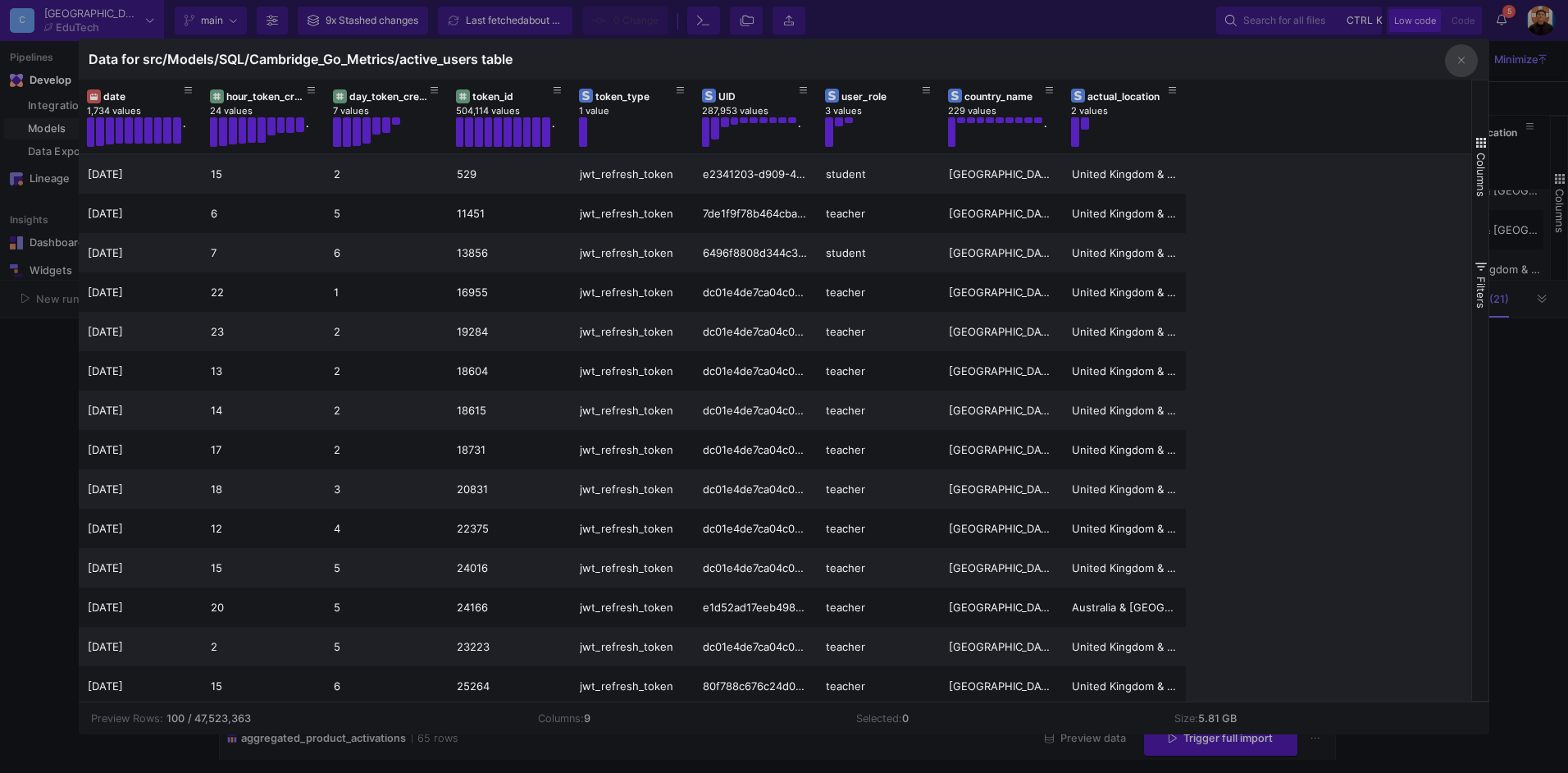
click at [14, 469] on div at bounding box center [784, 386] width 1568 height 773
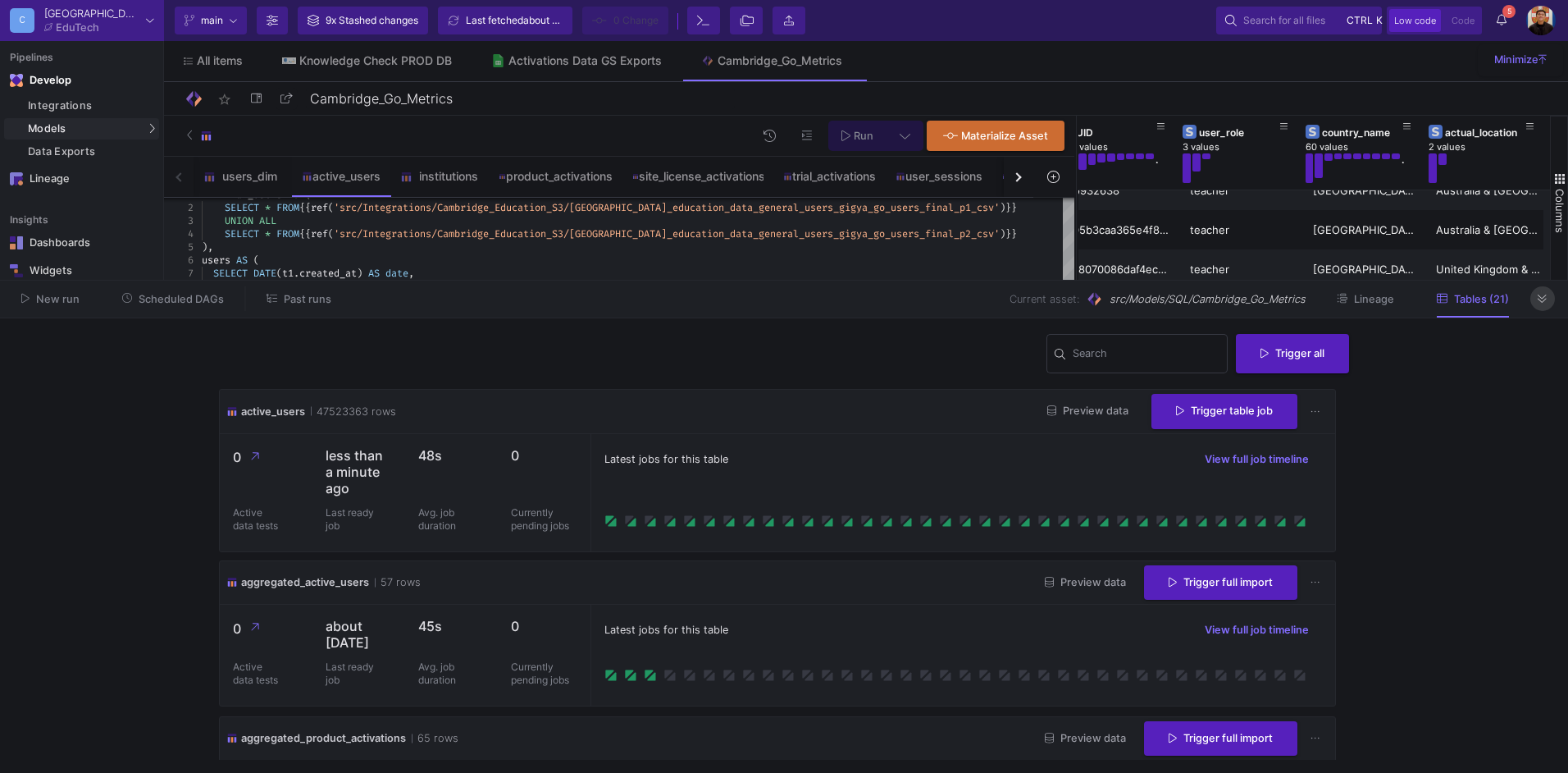
click at [1550, 300] on button at bounding box center [1542, 299] width 25 height 25
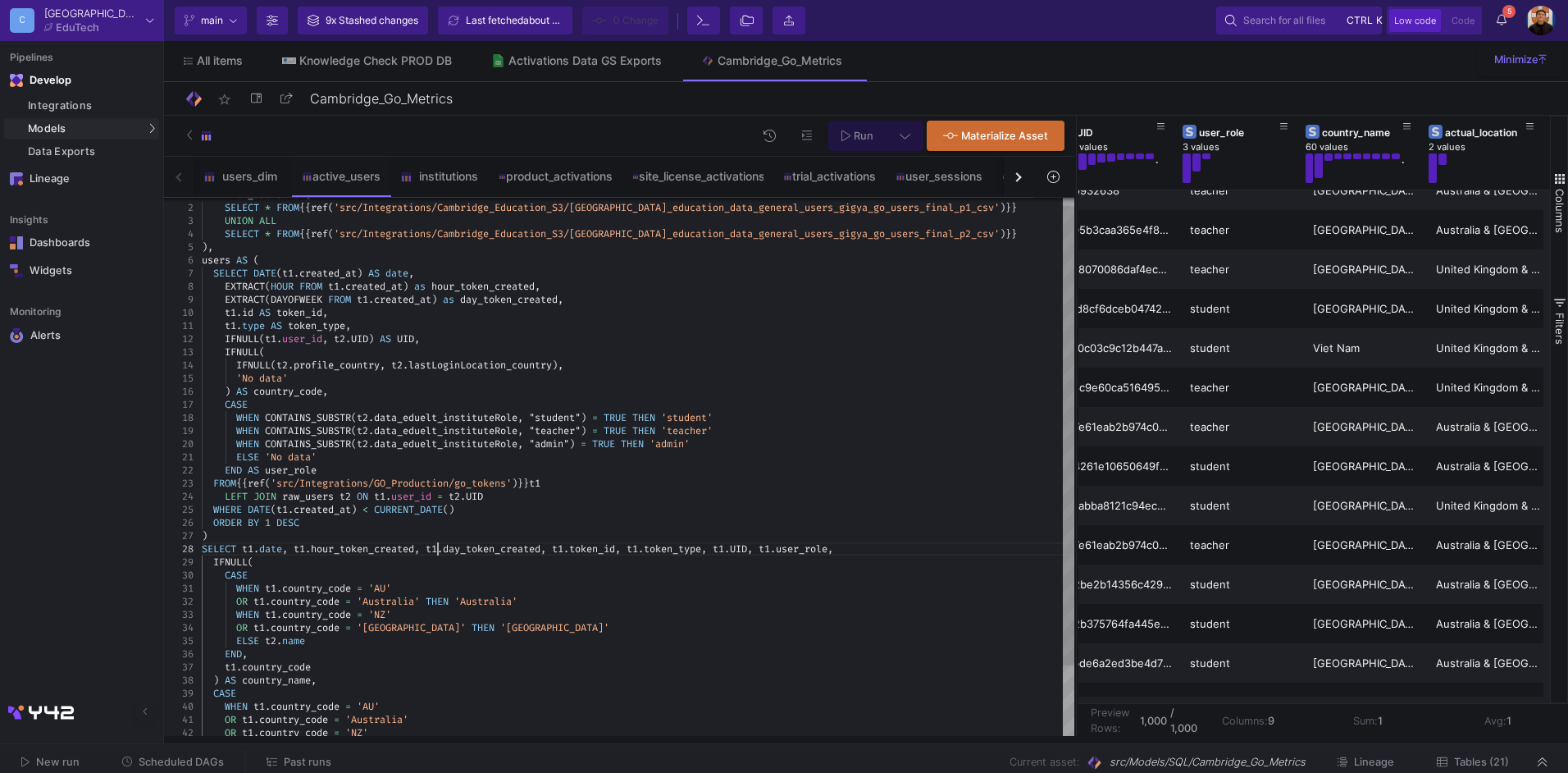
click at [436, 547] on span "t1" at bounding box center [431, 549] width 11 height 13
type textarea "ELSE 'No data' END AS user_role FROM {{ ref('src/Integrations/GO_Production/go_…"
click at [624, 29] on span "Commit" at bounding box center [631, 21] width 35 height 25
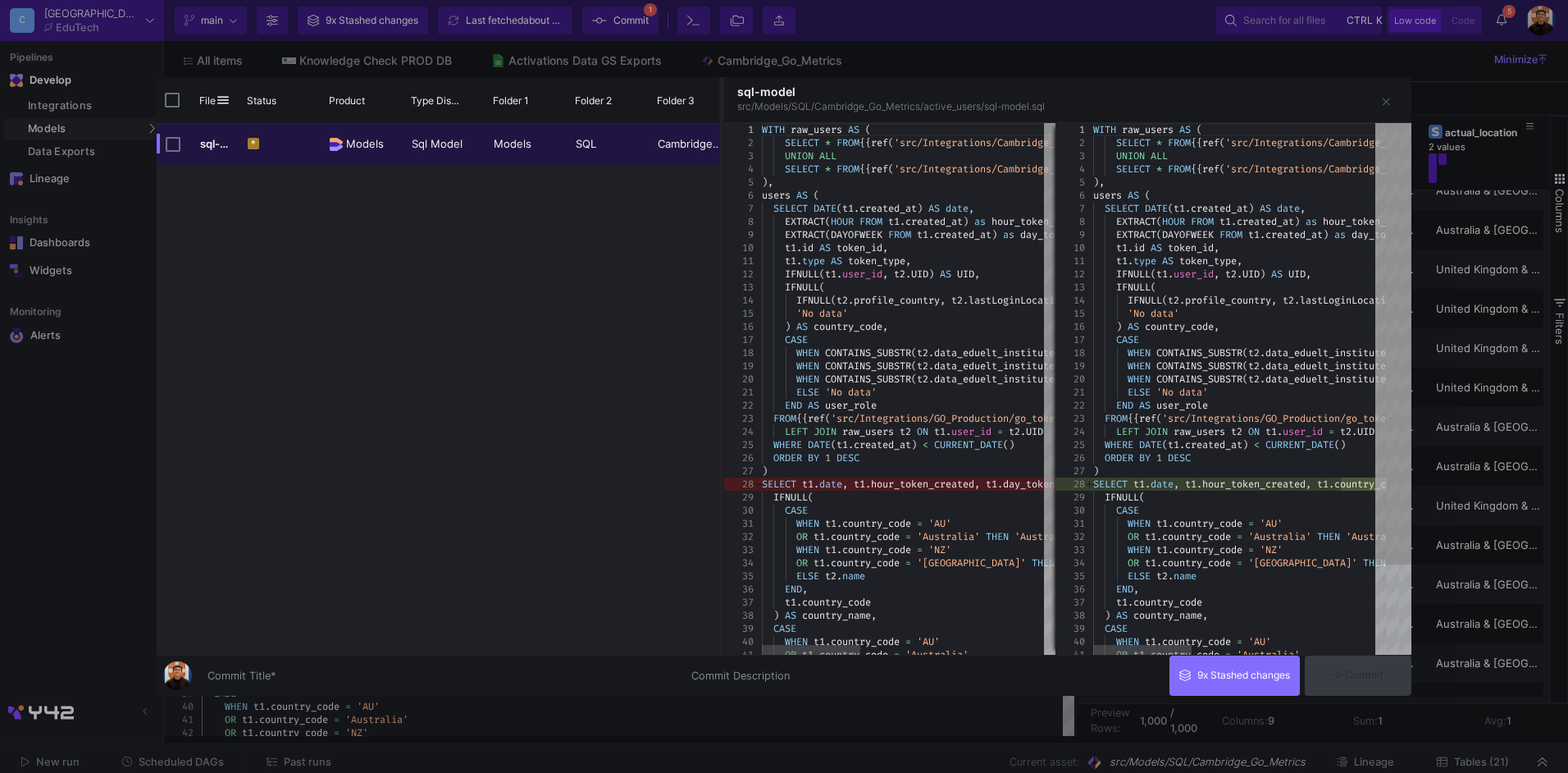
click at [560, 684] on div "Commit Title *" at bounding box center [439, 672] width 464 height 30
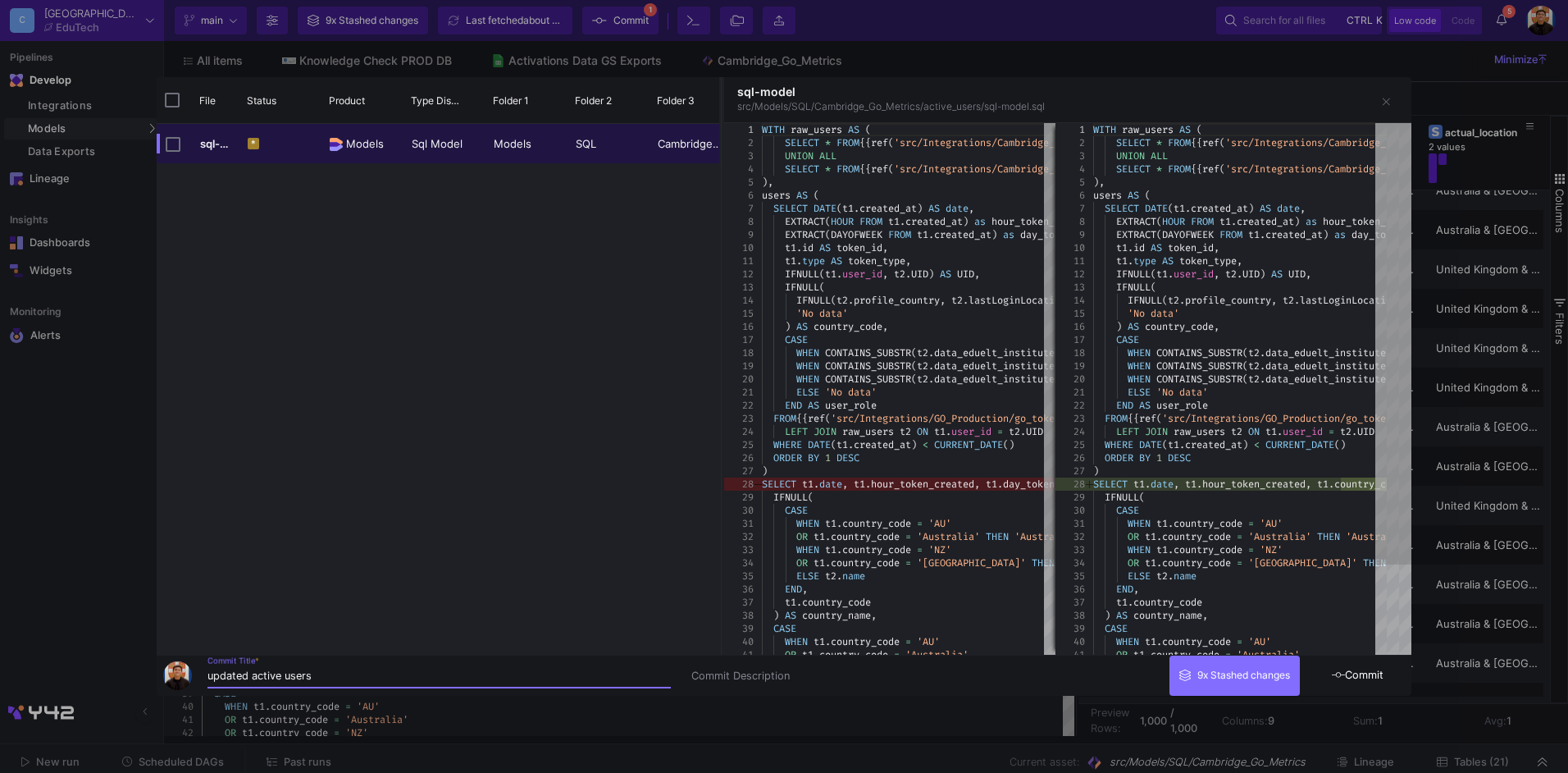
type input "updated active users"
click at [1380, 689] on button "Commit" at bounding box center [1358, 676] width 106 height 40
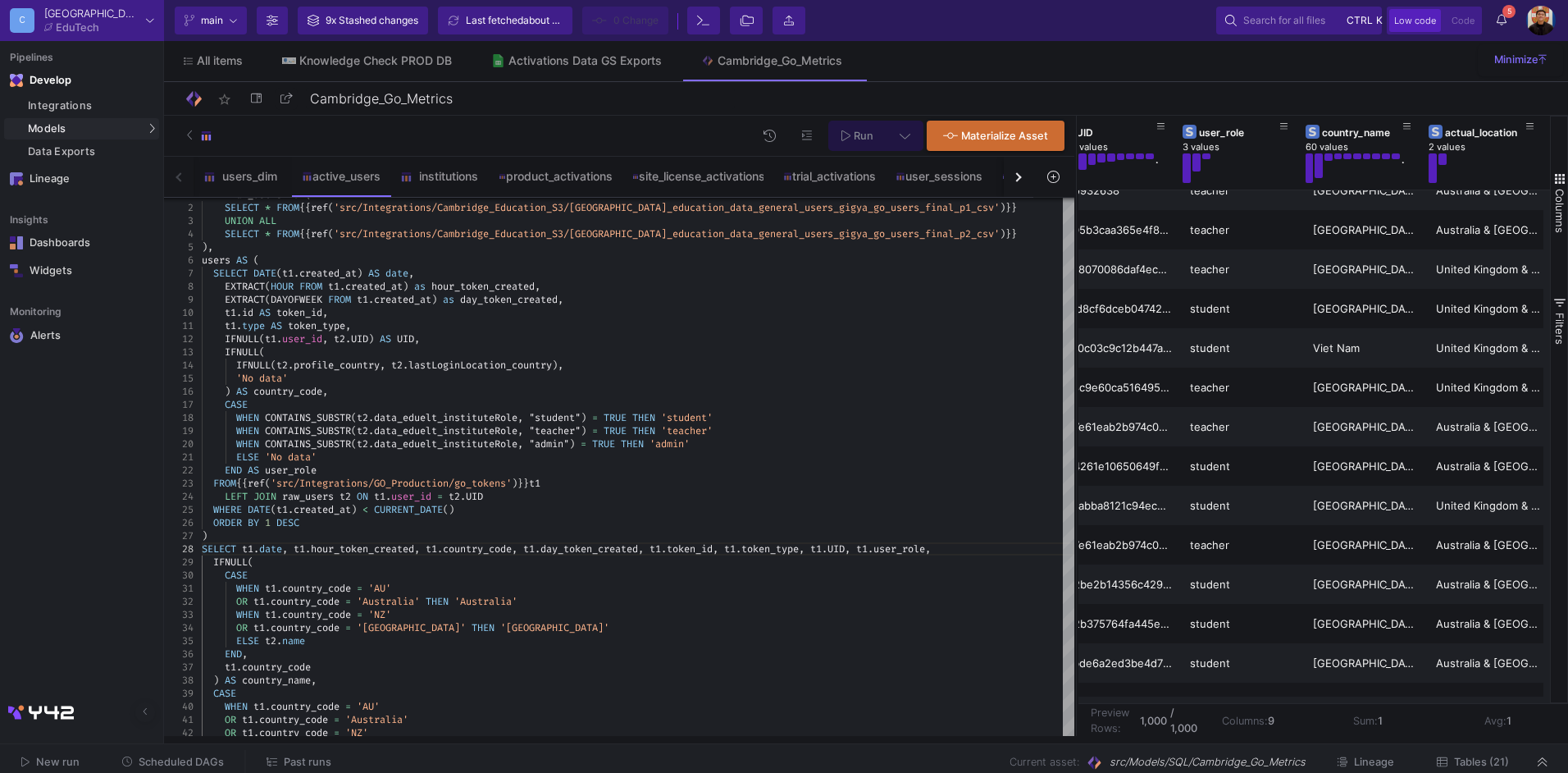
click at [1495, 762] on span "Tables (21)" at bounding box center [1482, 762] width 55 height 12
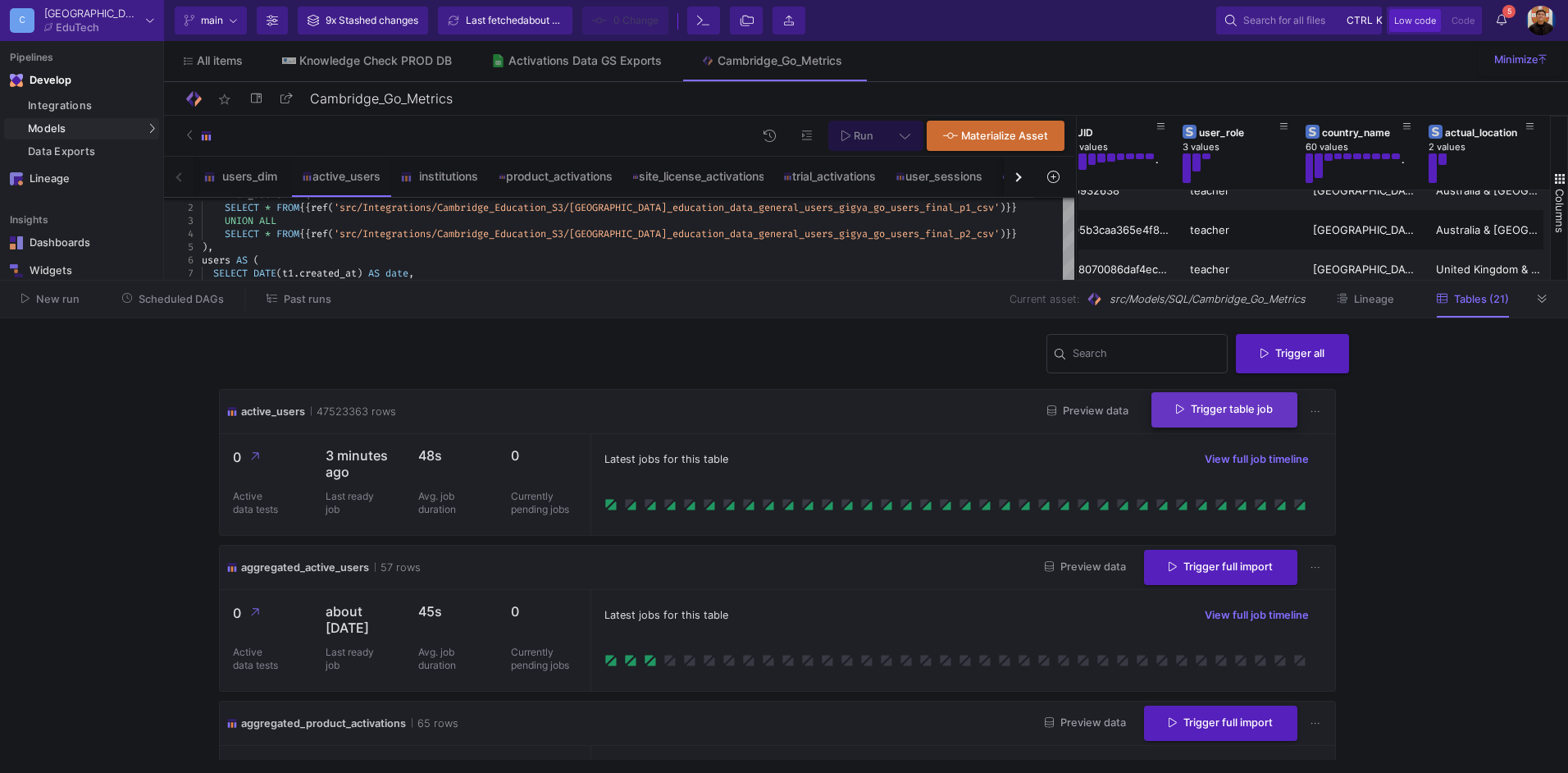
click at [1228, 407] on span "Trigger table job" at bounding box center [1225, 409] width 97 height 12
click at [1210, 484] on button "Incremental import" at bounding box center [1212, 491] width 137 height 39
click at [1549, 312] on div "New run Scheduled DAGs Past runs Current asset: src/Models/SQL/Cambridge_Go_Met…" at bounding box center [784, 300] width 1568 height 38
click at [1550, 302] on button at bounding box center [1542, 299] width 25 height 25
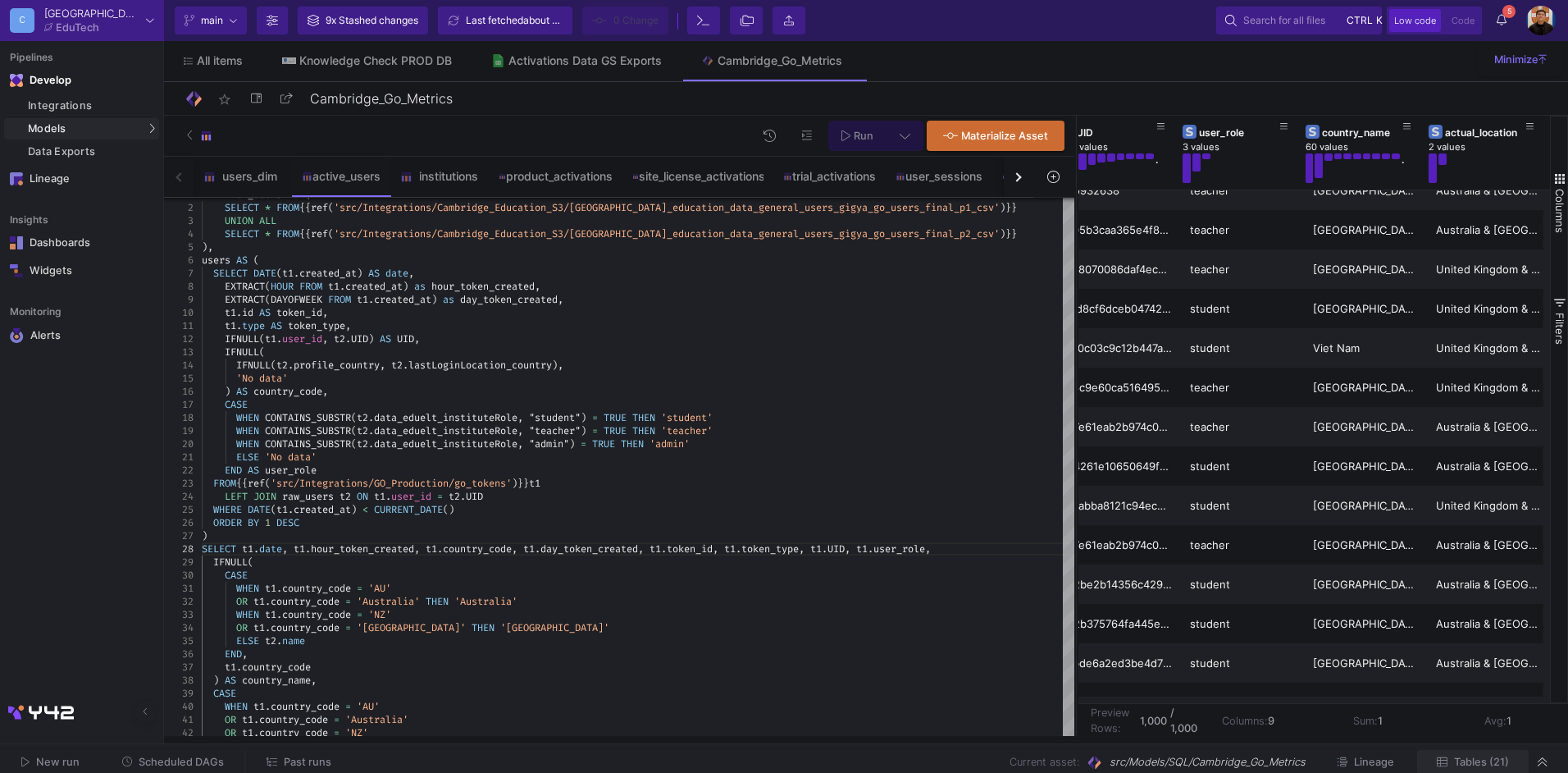
click at [1468, 763] on span "Tables (21)" at bounding box center [1482, 762] width 55 height 12
